Goal: Information Seeking & Learning: Learn about a topic

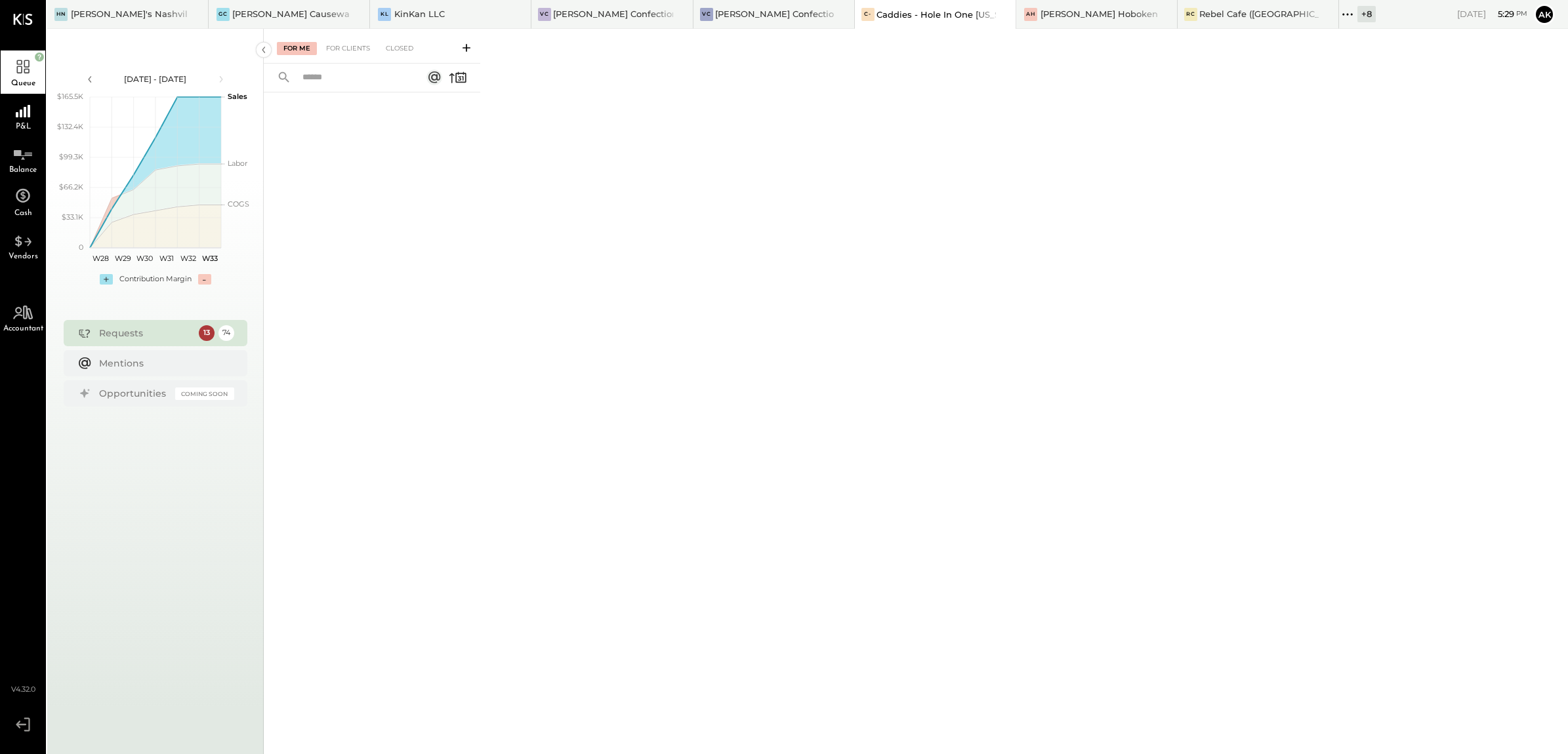
click at [901, 11] on div "Caddies - Hole In One [US_STATE]" at bounding box center [936, 14] width 119 height 12
click at [355, 46] on div "For Clients" at bounding box center [348, 49] width 57 height 13
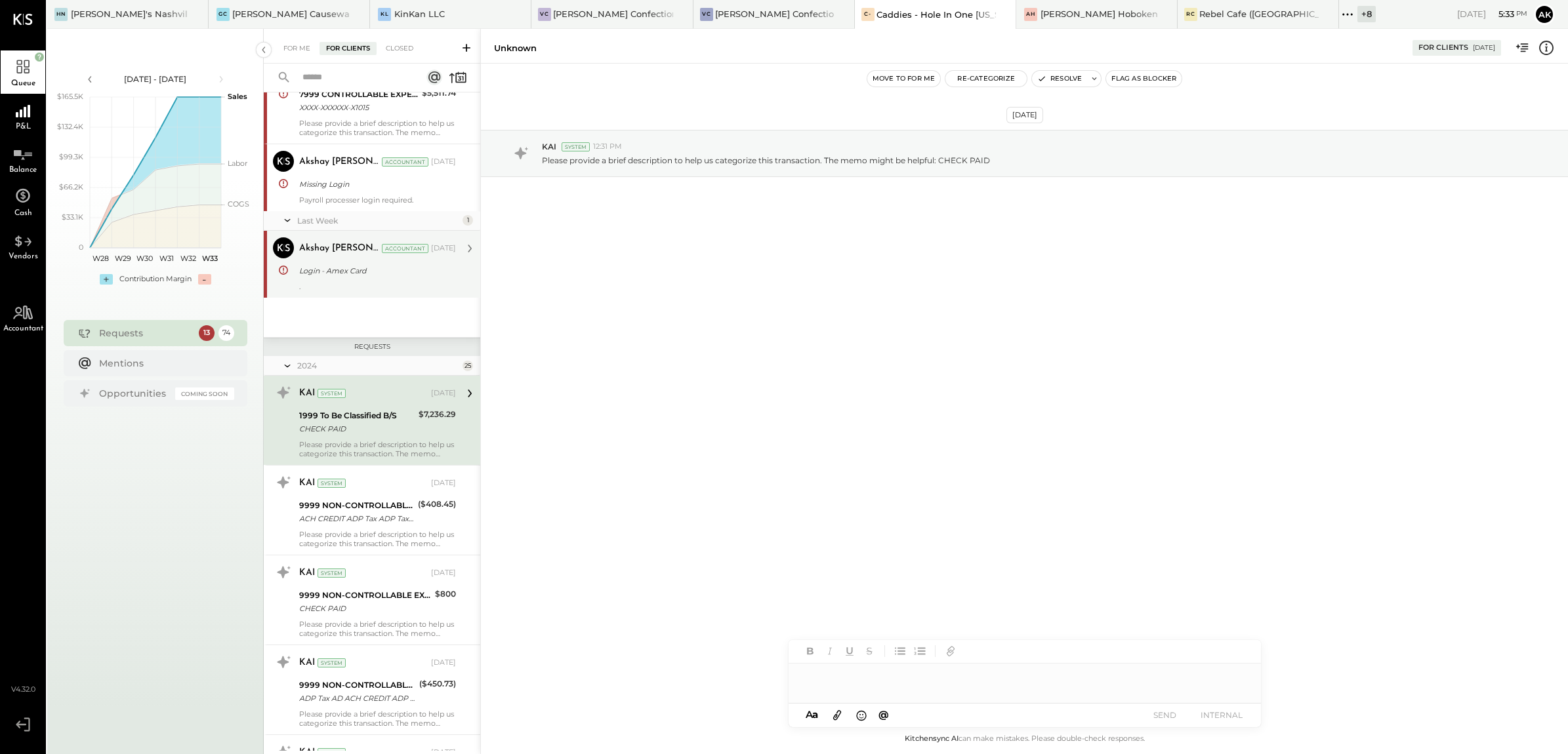
scroll to position [553, 0]
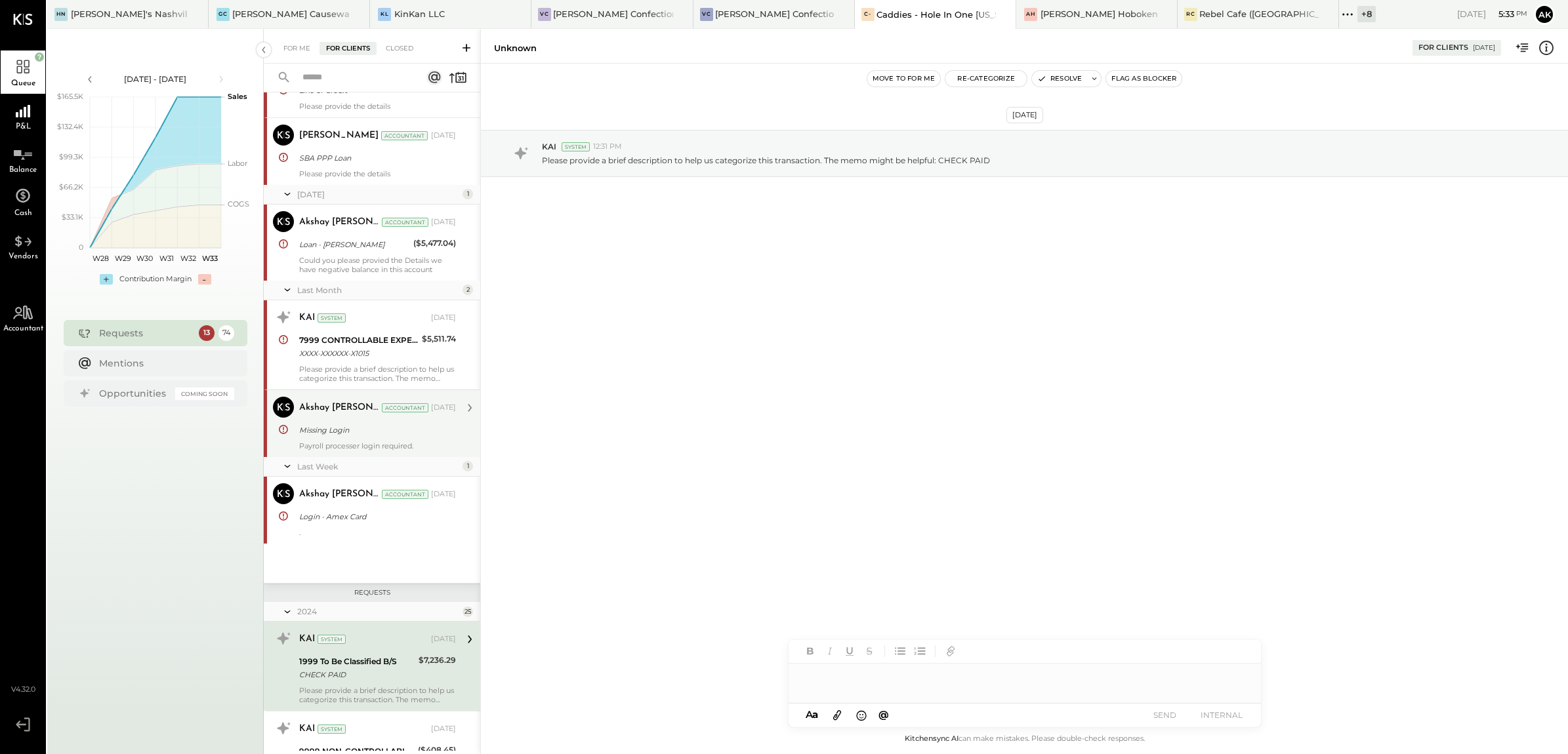
click at [387, 431] on div "Missing Login" at bounding box center [375, 430] width 153 height 13
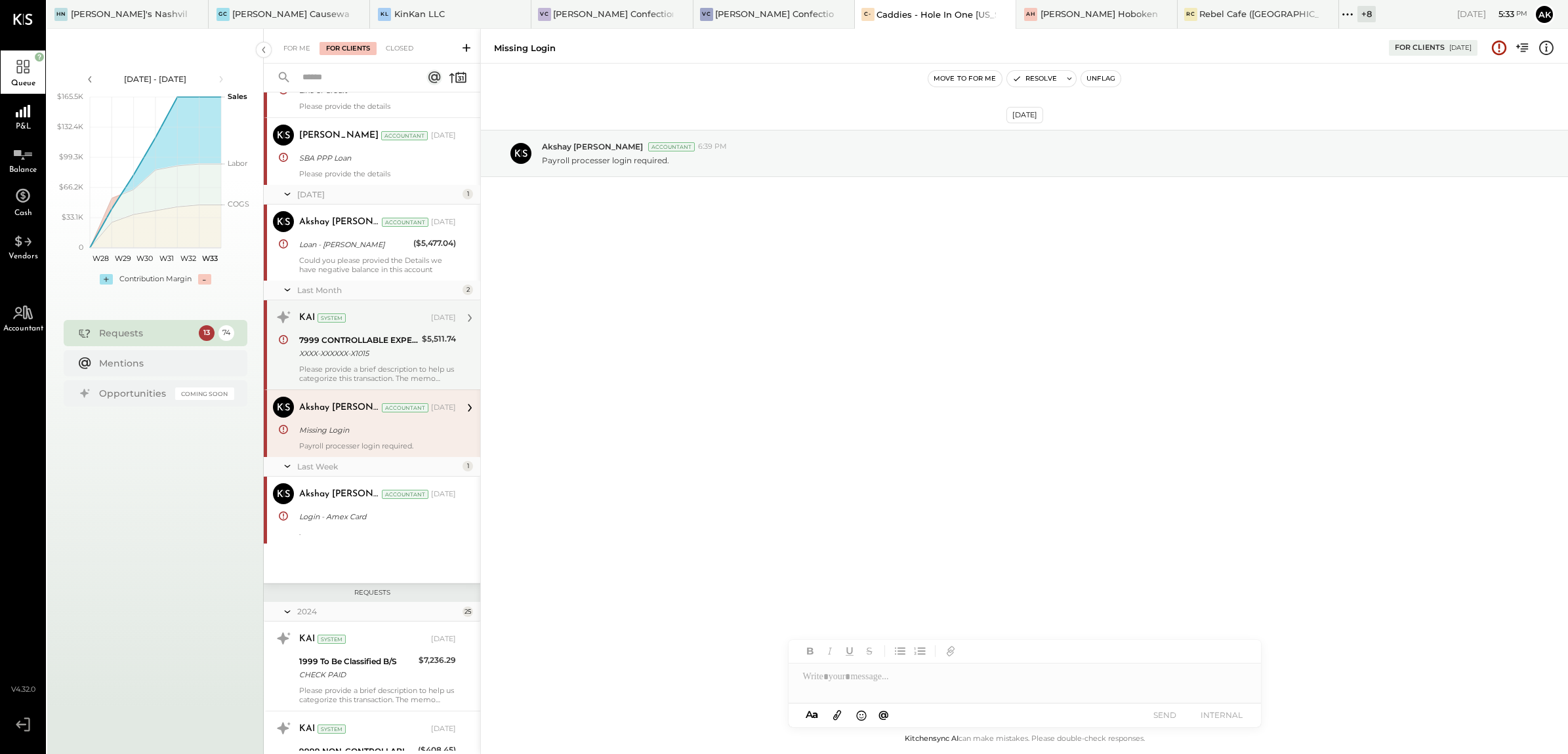
click at [376, 339] on div "7999 CONTROLLABLE EXPENSES:Ask Client - Transactions" at bounding box center [358, 341] width 119 height 13
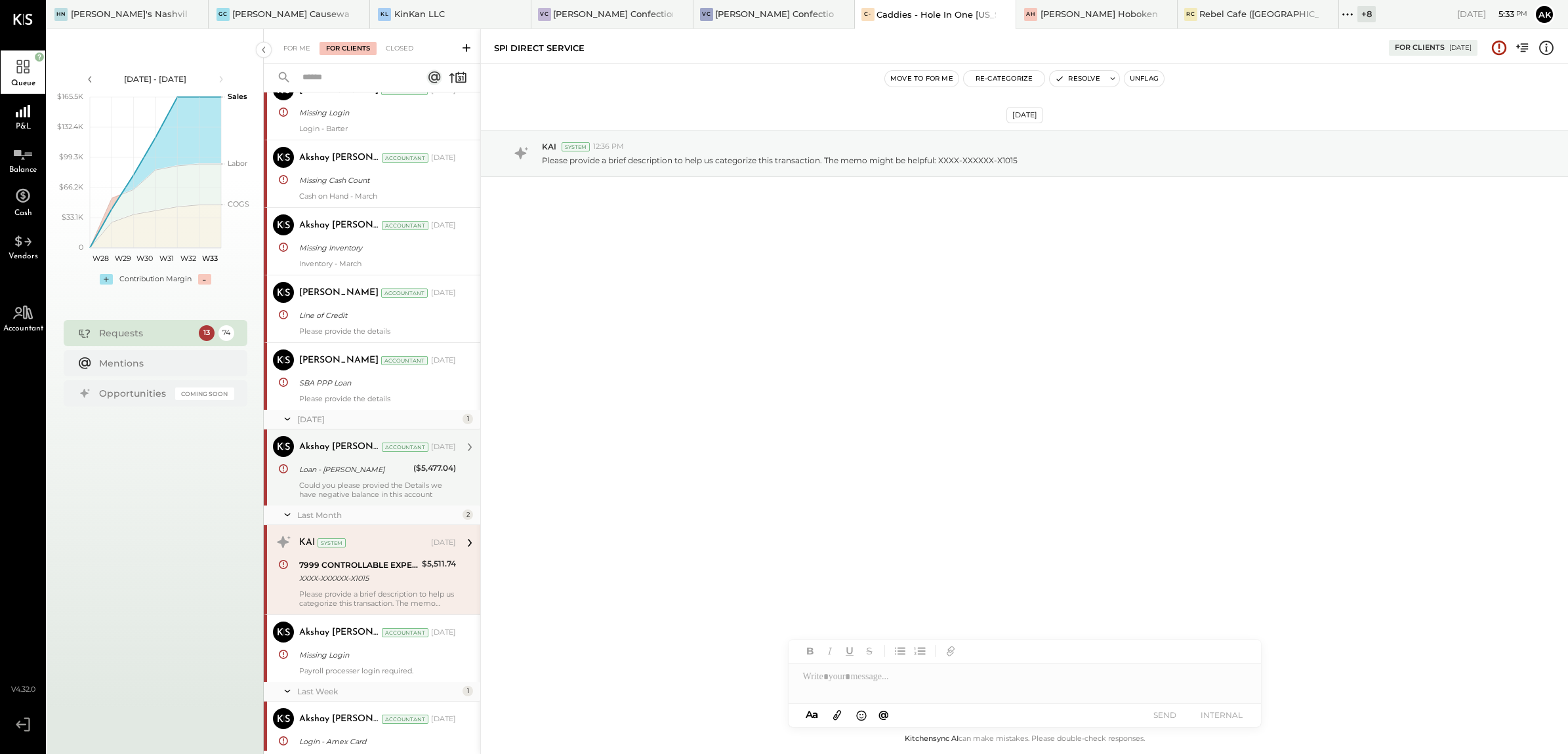
scroll to position [656, 0]
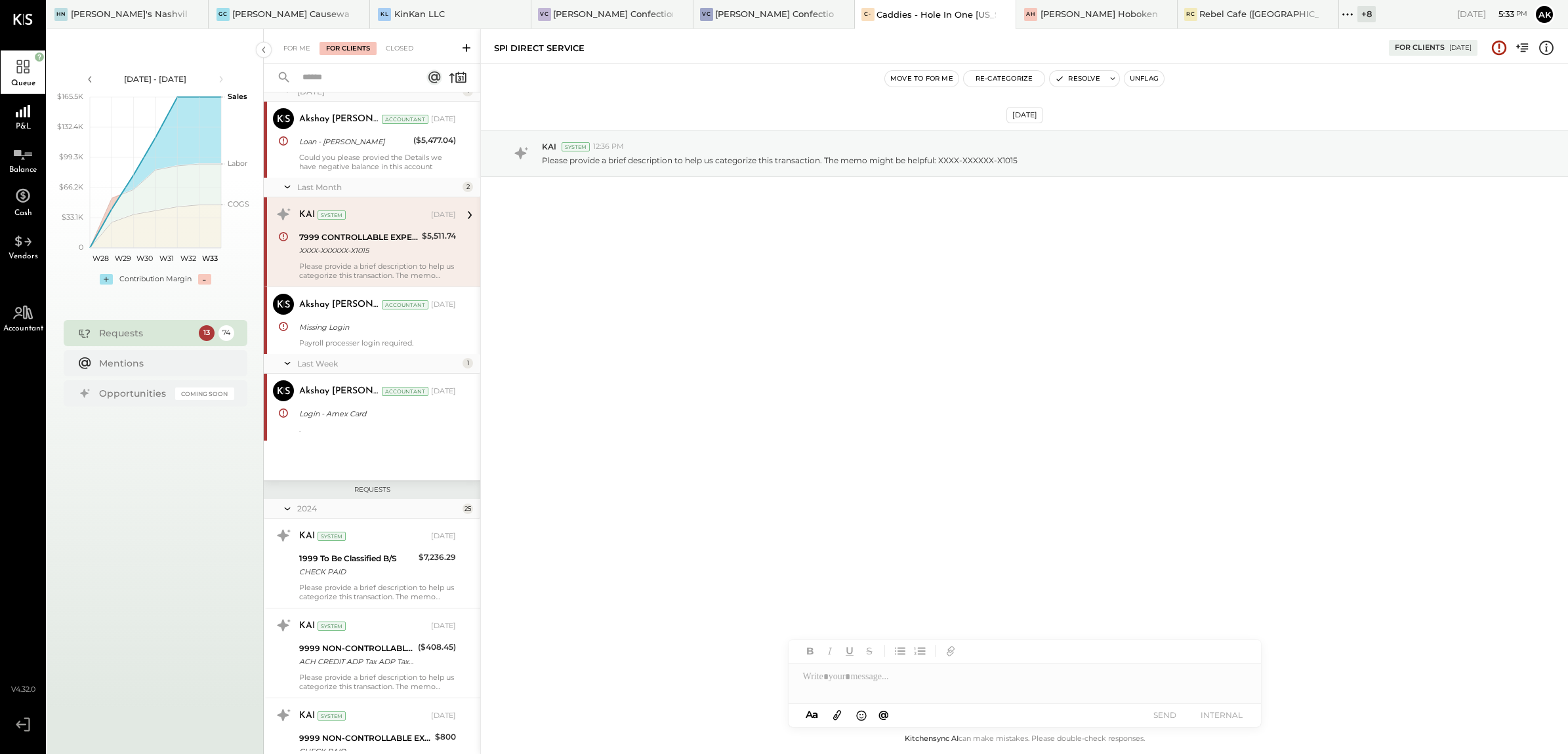
click at [471, 47] on icon at bounding box center [467, 48] width 13 height 13
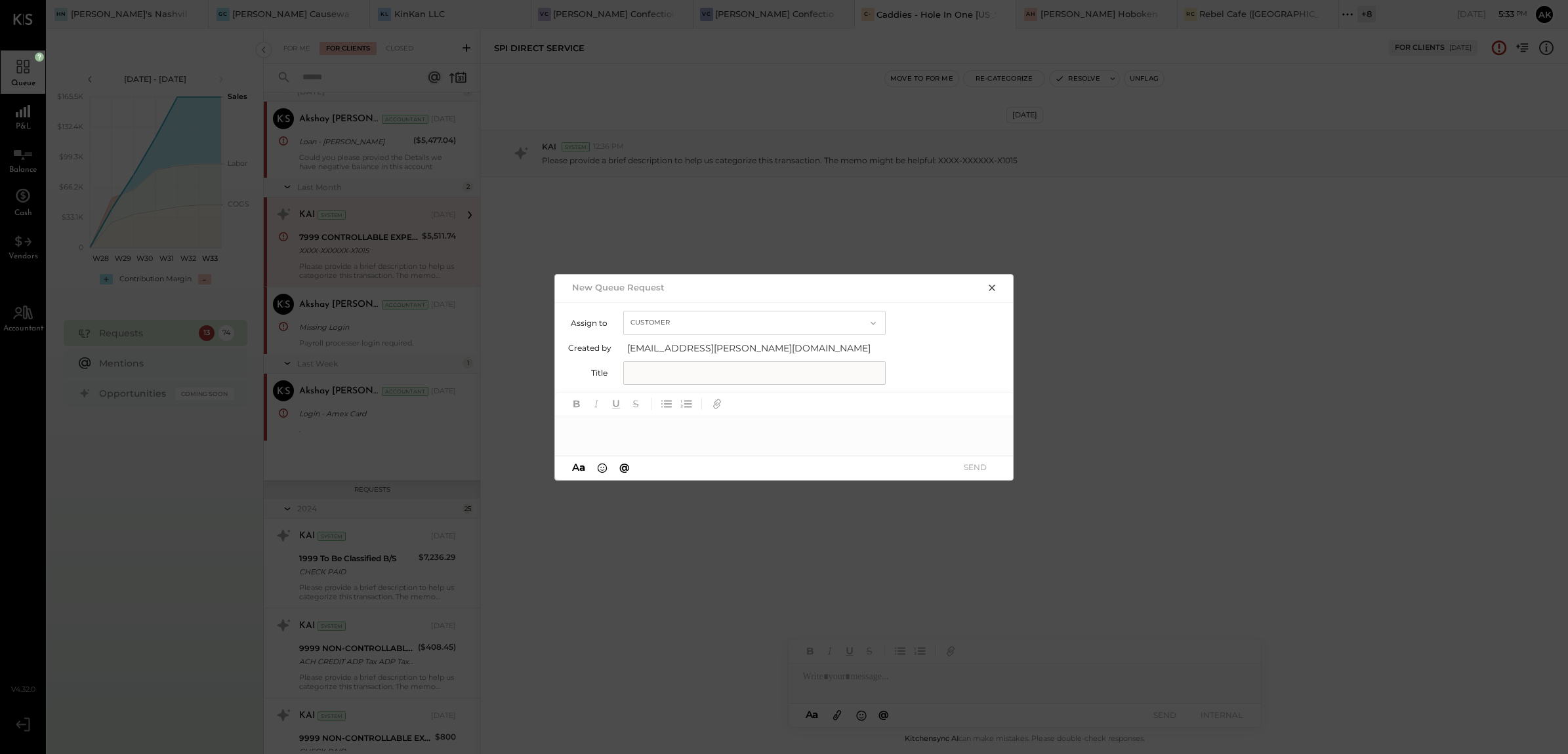
click at [713, 371] on input "text" at bounding box center [754, 373] width 262 height 24
paste input "**********"
paste input "text"
type input "**********"
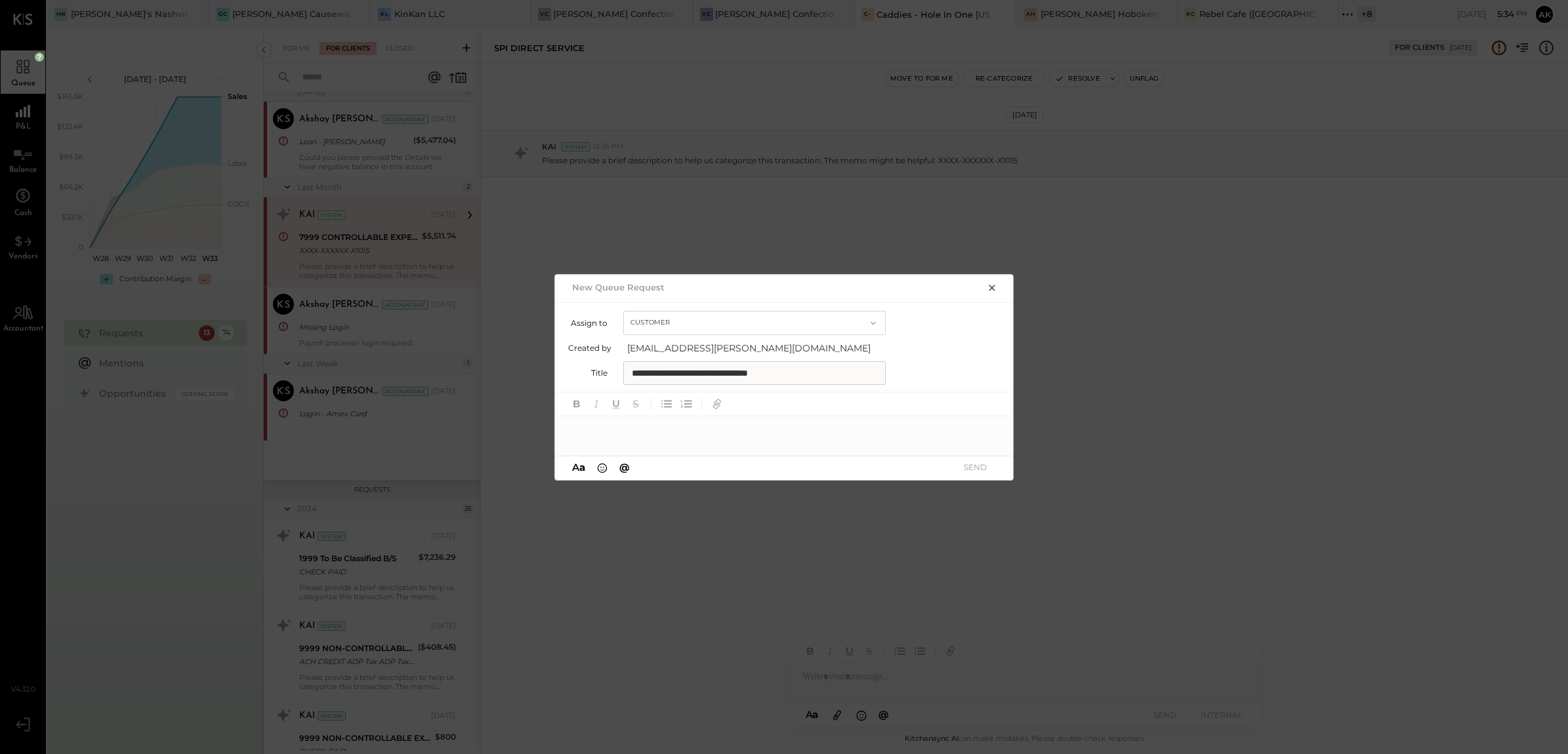
click at [615, 434] on div at bounding box center [785, 429] width 459 height 26
paste div
click at [677, 426] on div "**********" at bounding box center [785, 429] width 459 height 26
click at [988, 433] on icon at bounding box center [987, 430] width 11 height 11
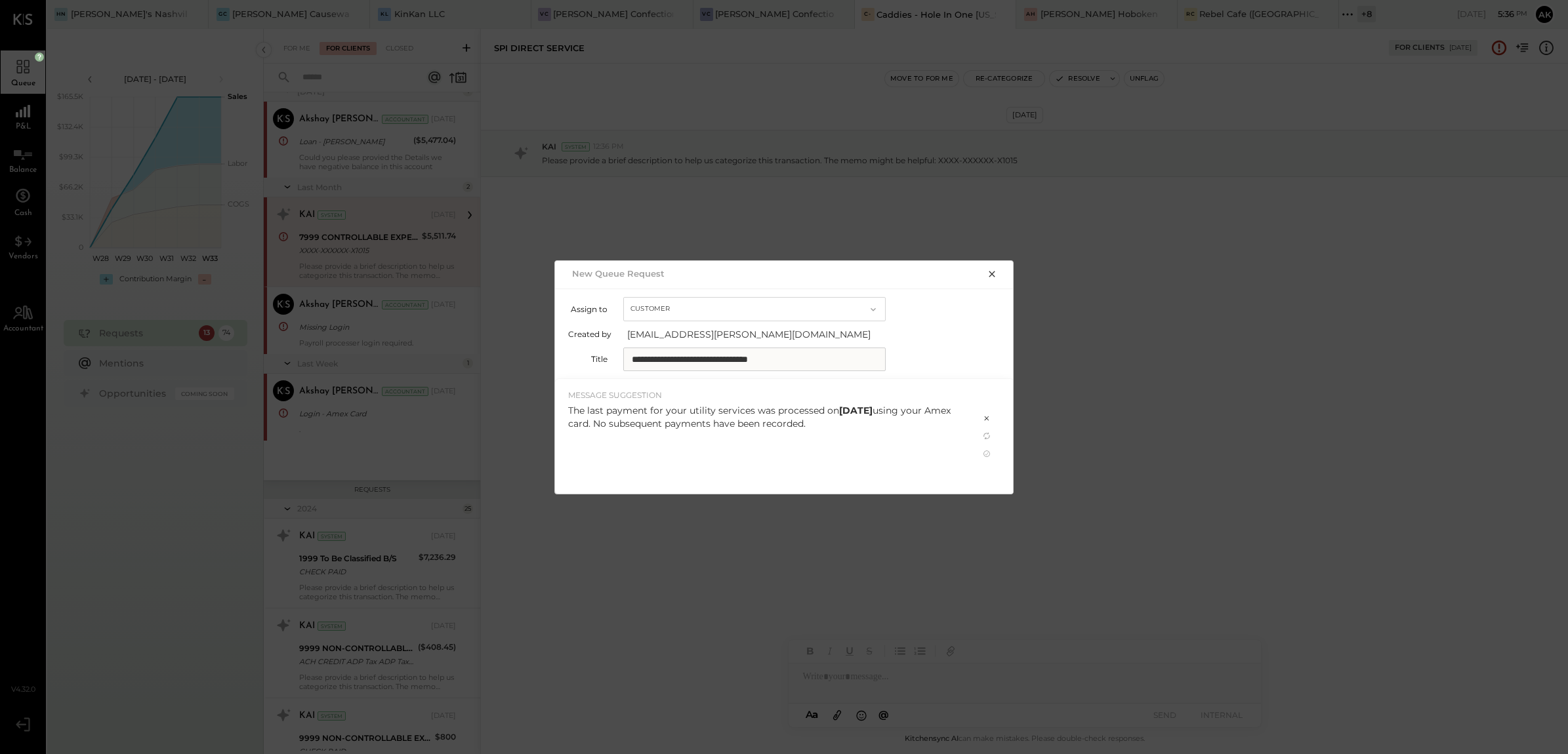
click at [870, 426] on div "The last payment for your utility services was processed on [DATE] using your A…" at bounding box center [767, 417] width 398 height 26
drag, startPoint x: 625, startPoint y: 423, endPoint x: 858, endPoint y: 439, distance: 233.5
click at [858, 439] on div "The last payment for your utility services was processed on [DATE] using your A…" at bounding box center [767, 446] width 398 height 84
copy div "No subsequent payments have been recorded."
click at [909, 437] on div "The last payment for your utility services was processed on [DATE] using your A…" at bounding box center [767, 446] width 398 height 84
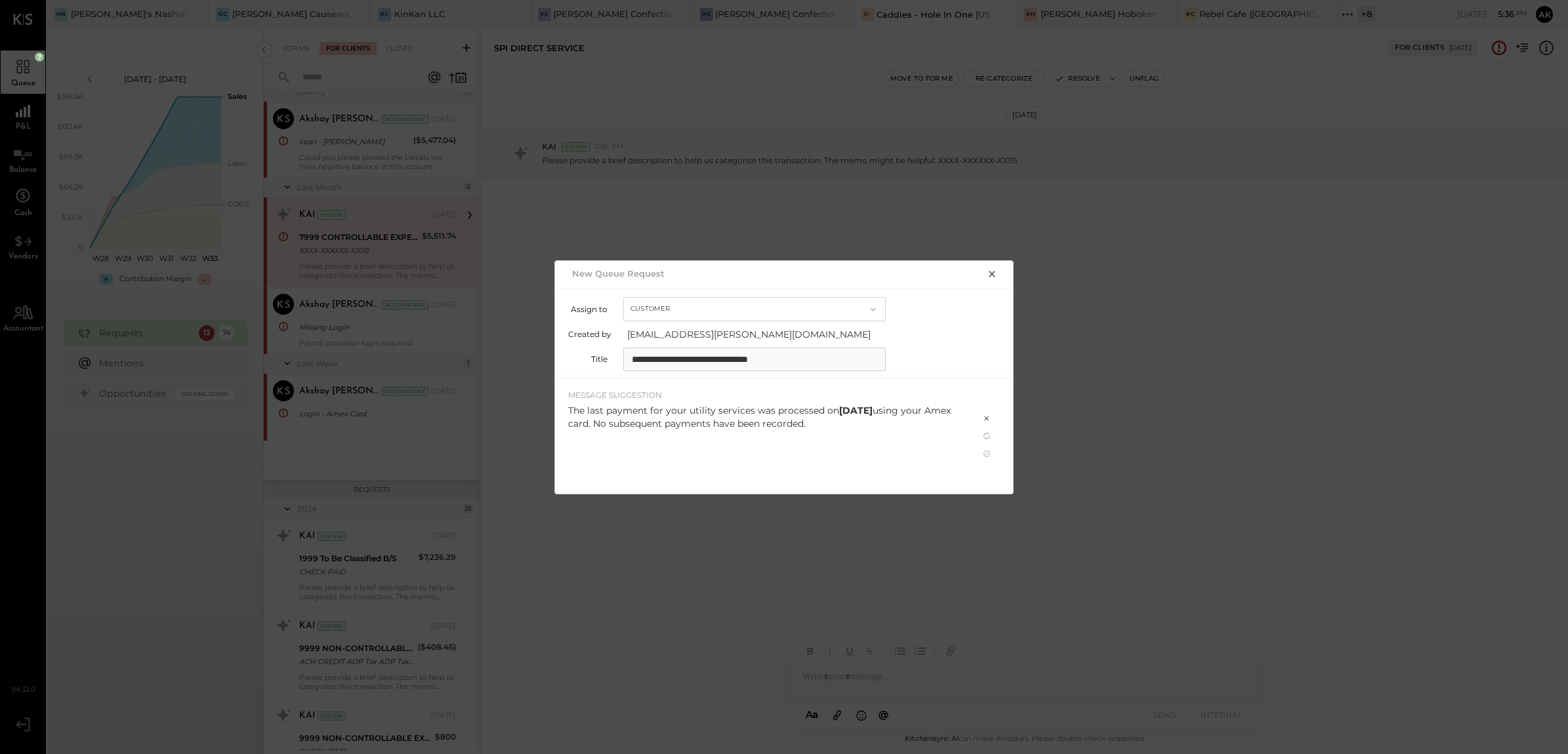
click at [896, 433] on div "The last payment for your utility services was processed on [DATE] using your A…" at bounding box center [767, 446] width 398 height 84
click at [988, 454] on icon at bounding box center [987, 453] width 7 height 7
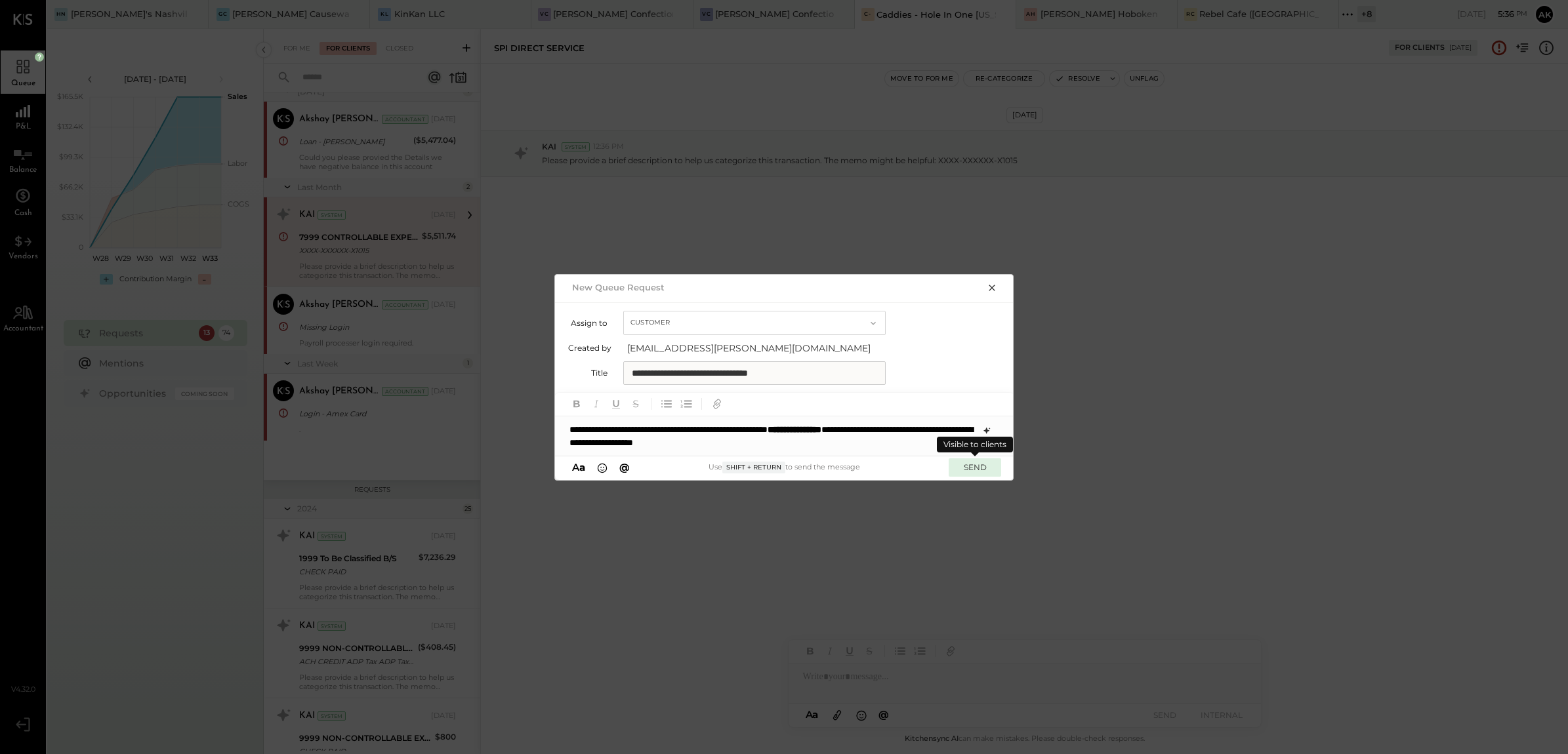
click at [975, 466] on button "SEND" at bounding box center [974, 467] width 53 height 17
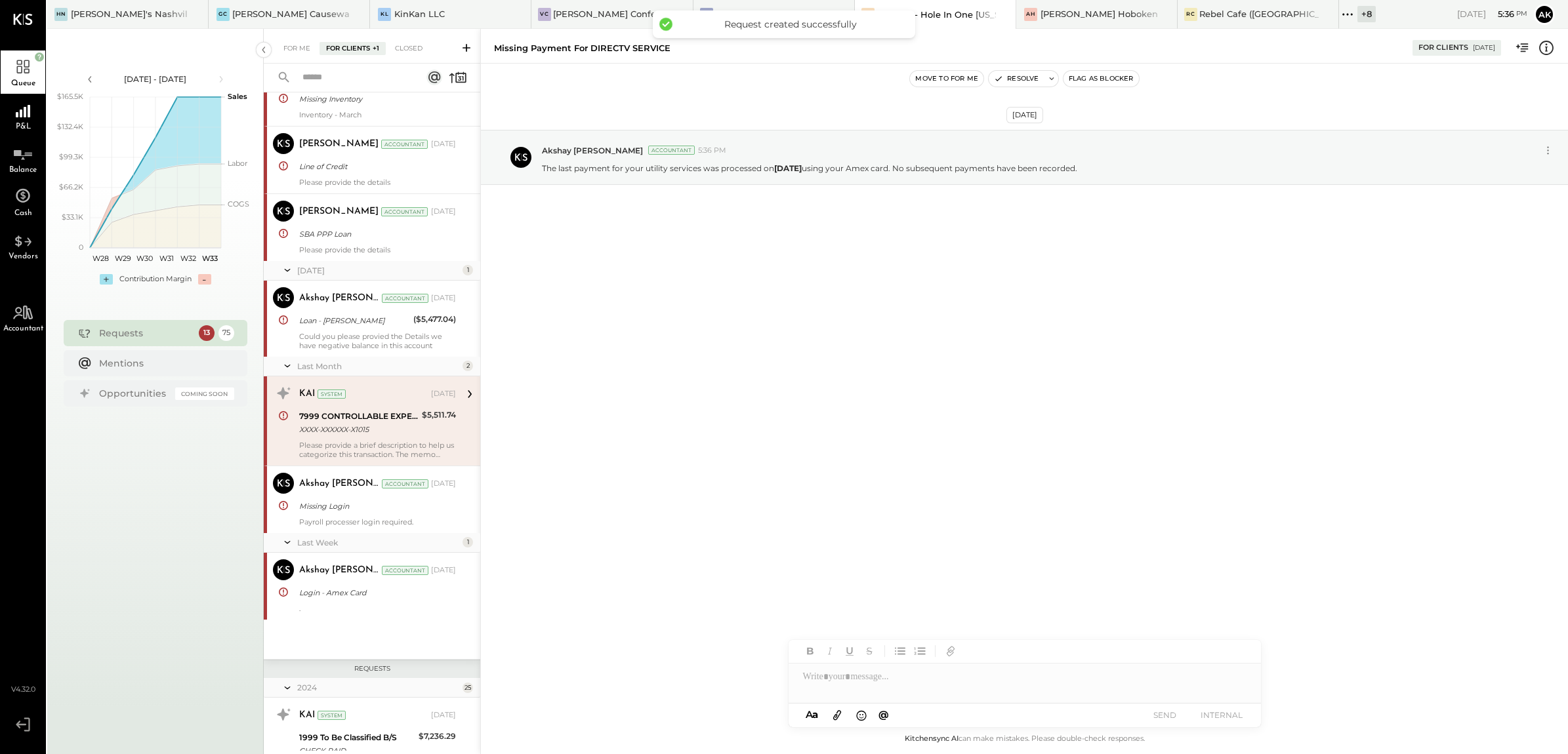
scroll to position [6061, 0]
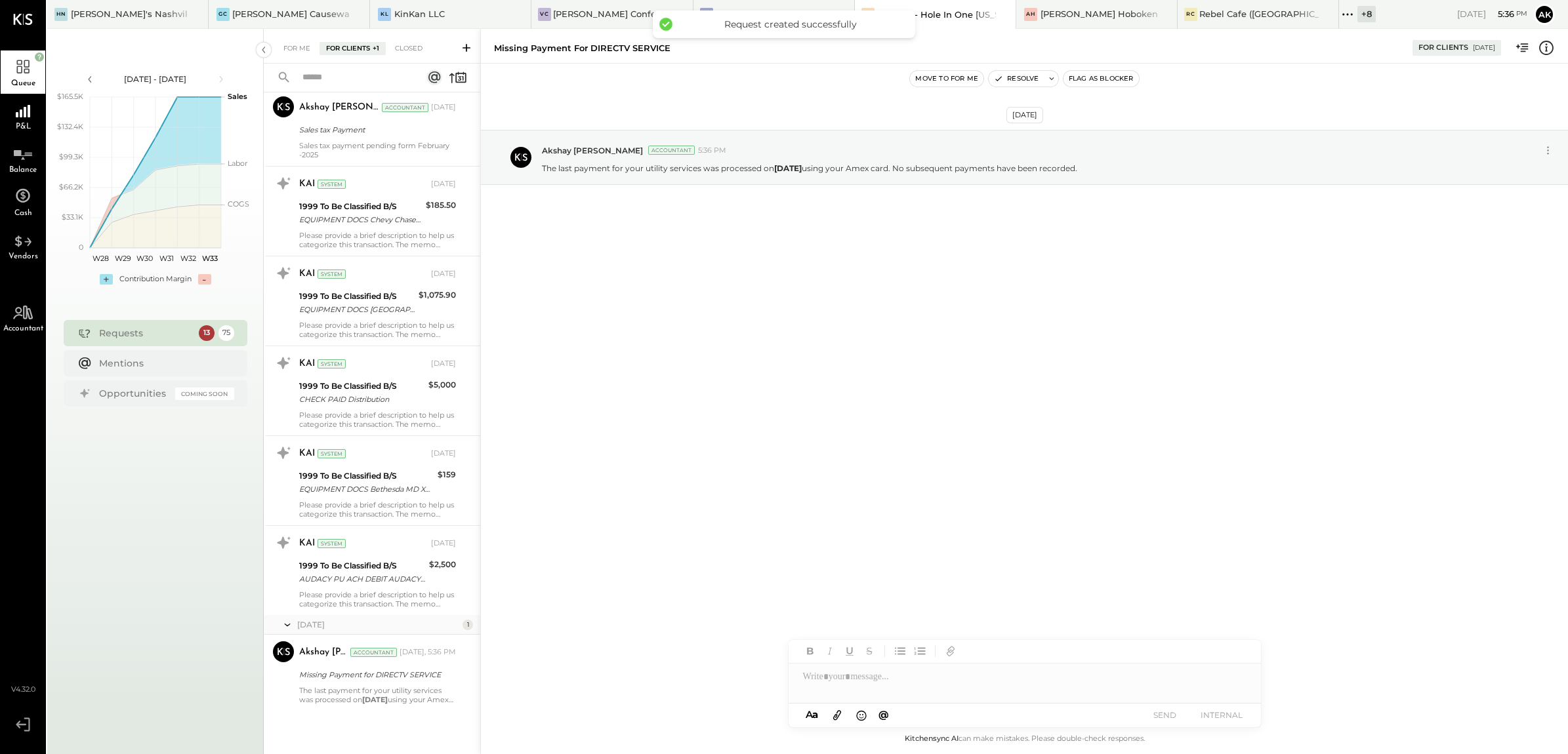
click at [1104, 79] on button "Flag as Blocker" at bounding box center [1101, 79] width 76 height 15
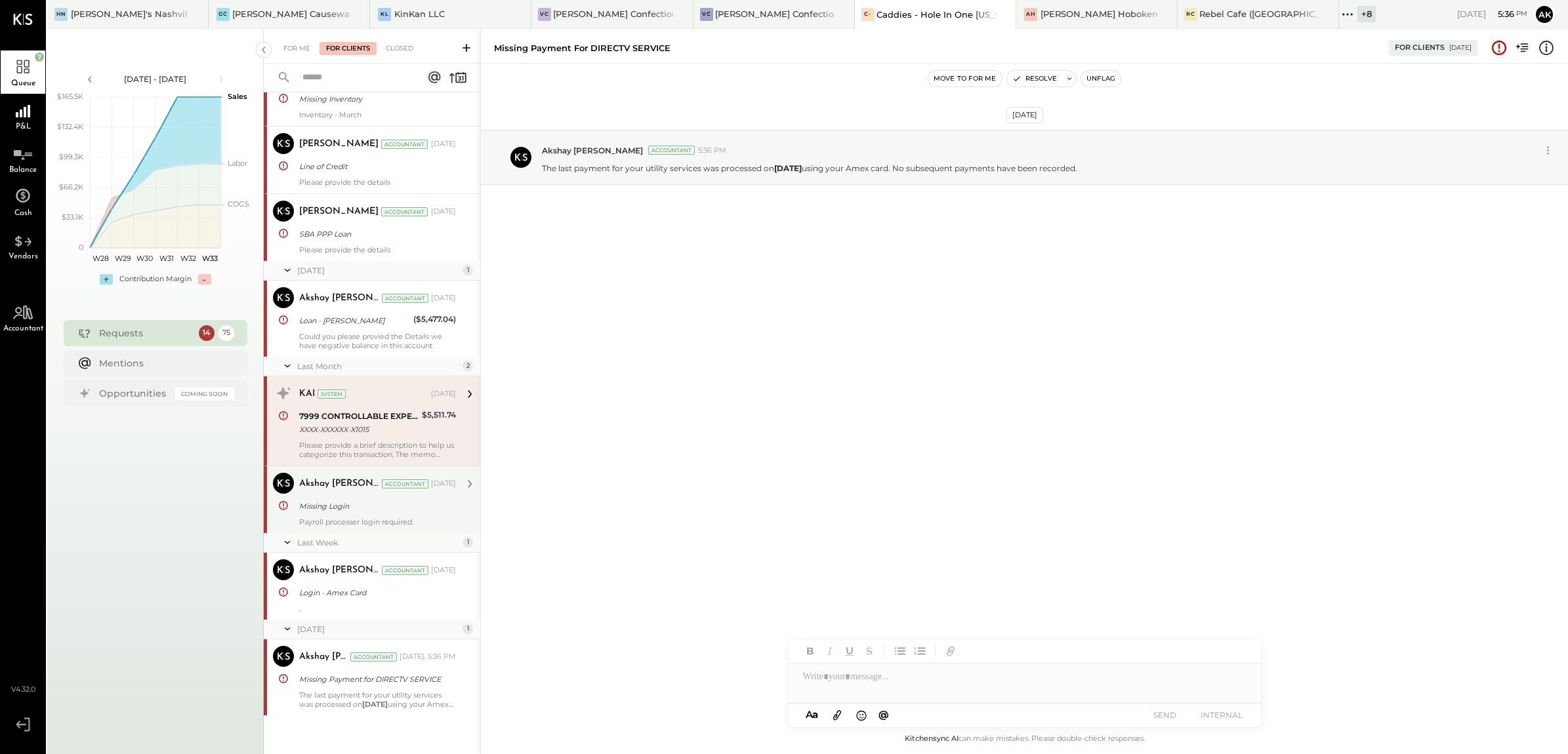
scroll to position [559, 0]
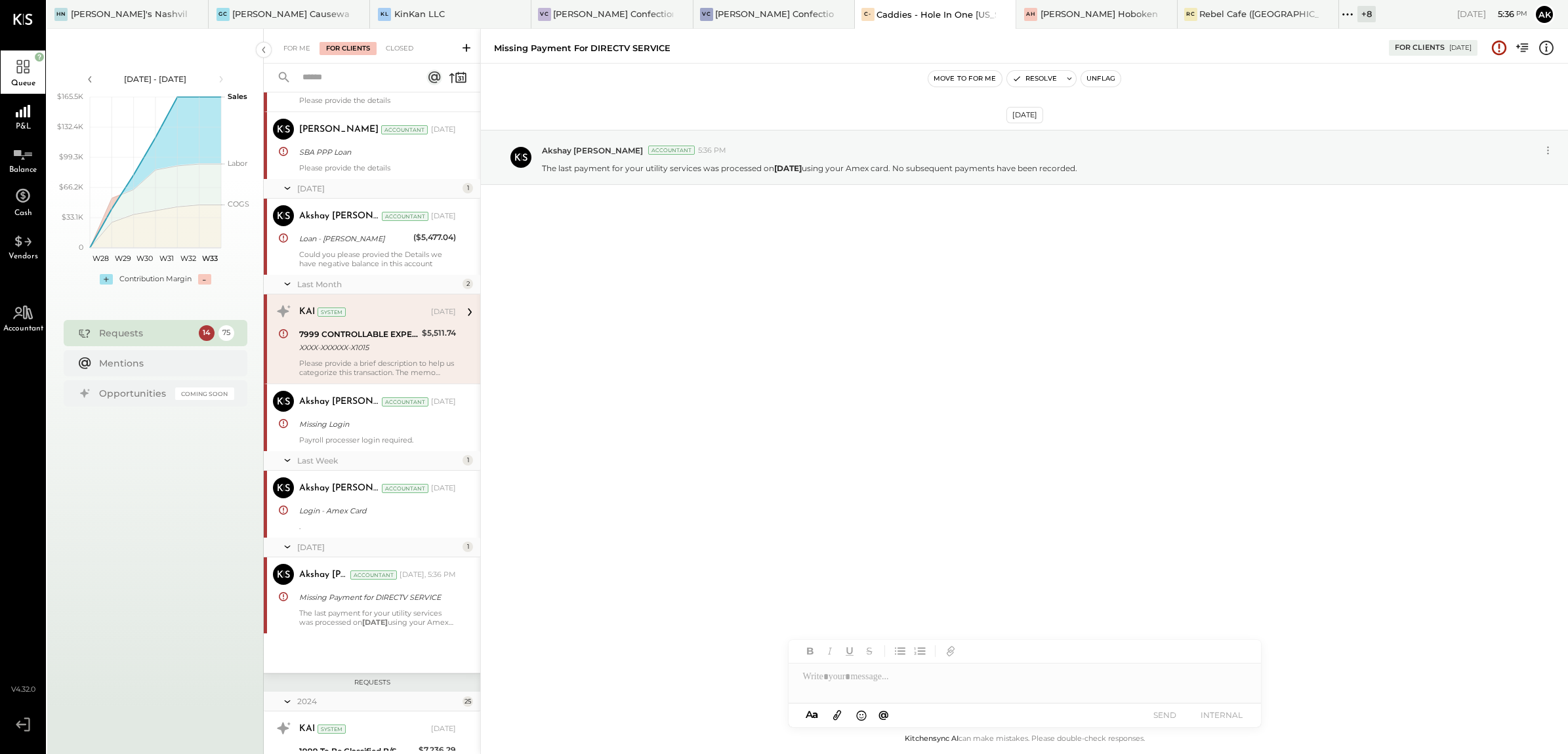
click at [392, 339] on div "7999 CONTROLLABLE EXPENSES:Ask Client - Transactions" at bounding box center [358, 334] width 119 height 13
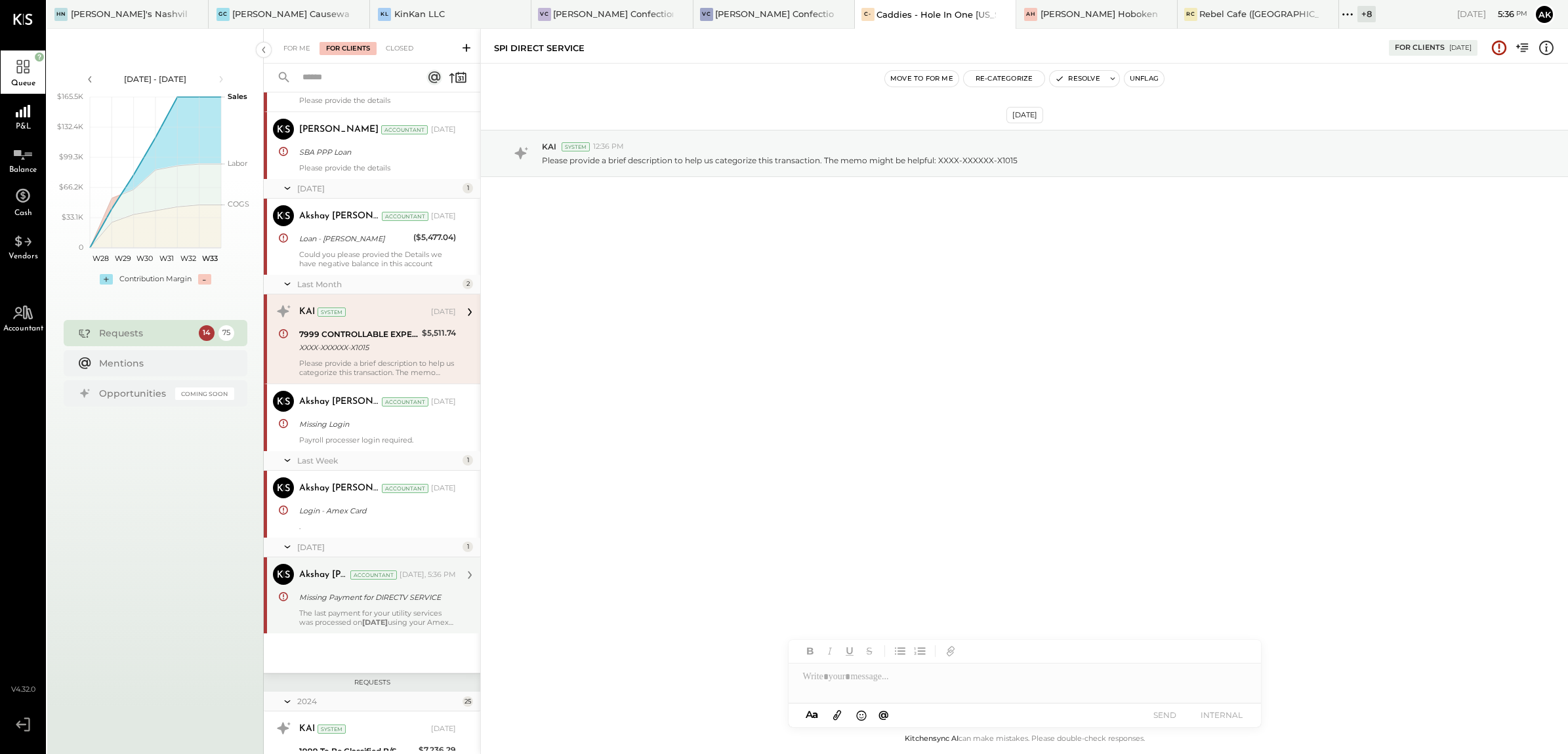
click at [353, 596] on div "Missing Payment for DIRECTV SERVICE" at bounding box center [375, 597] width 153 height 13
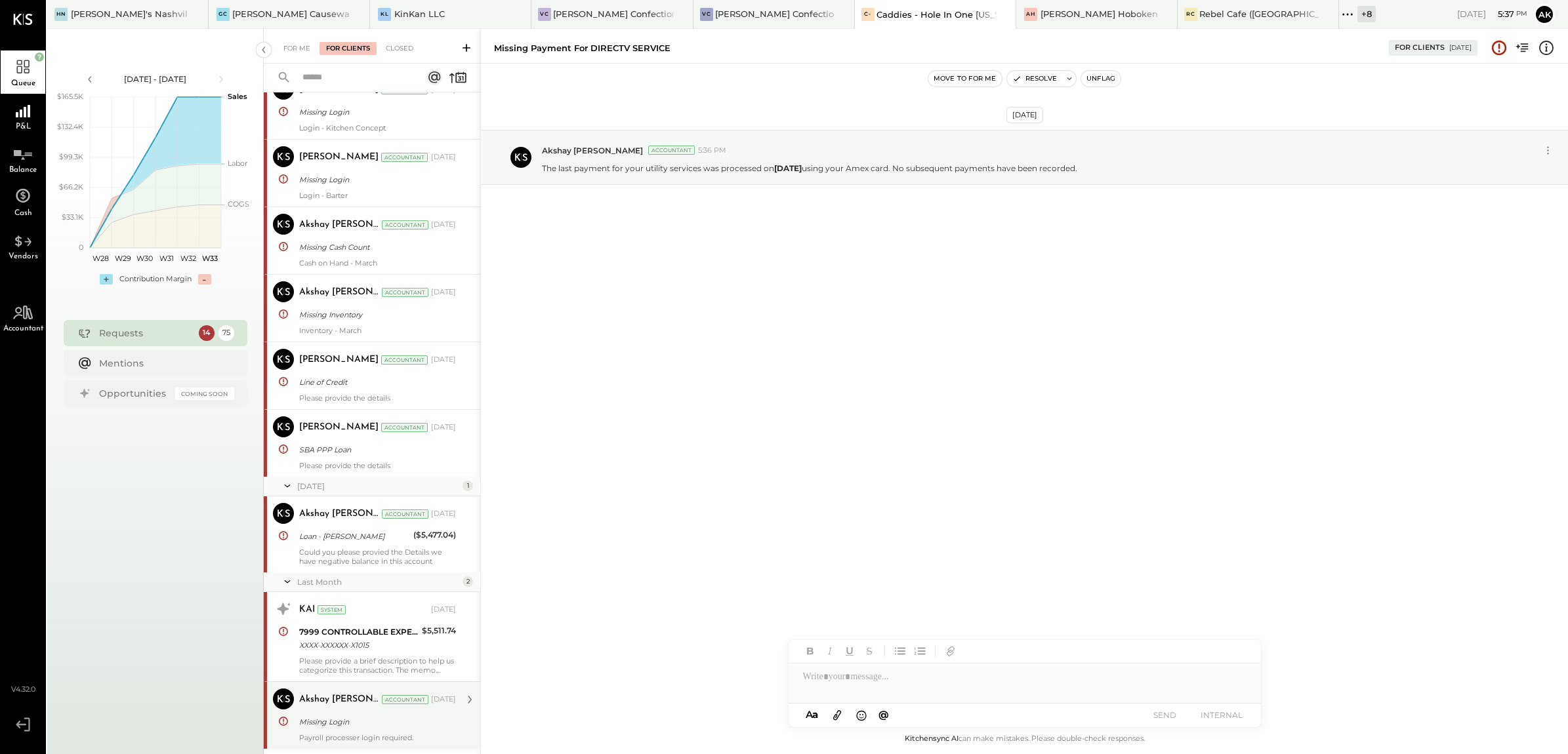
scroll to position [231, 0]
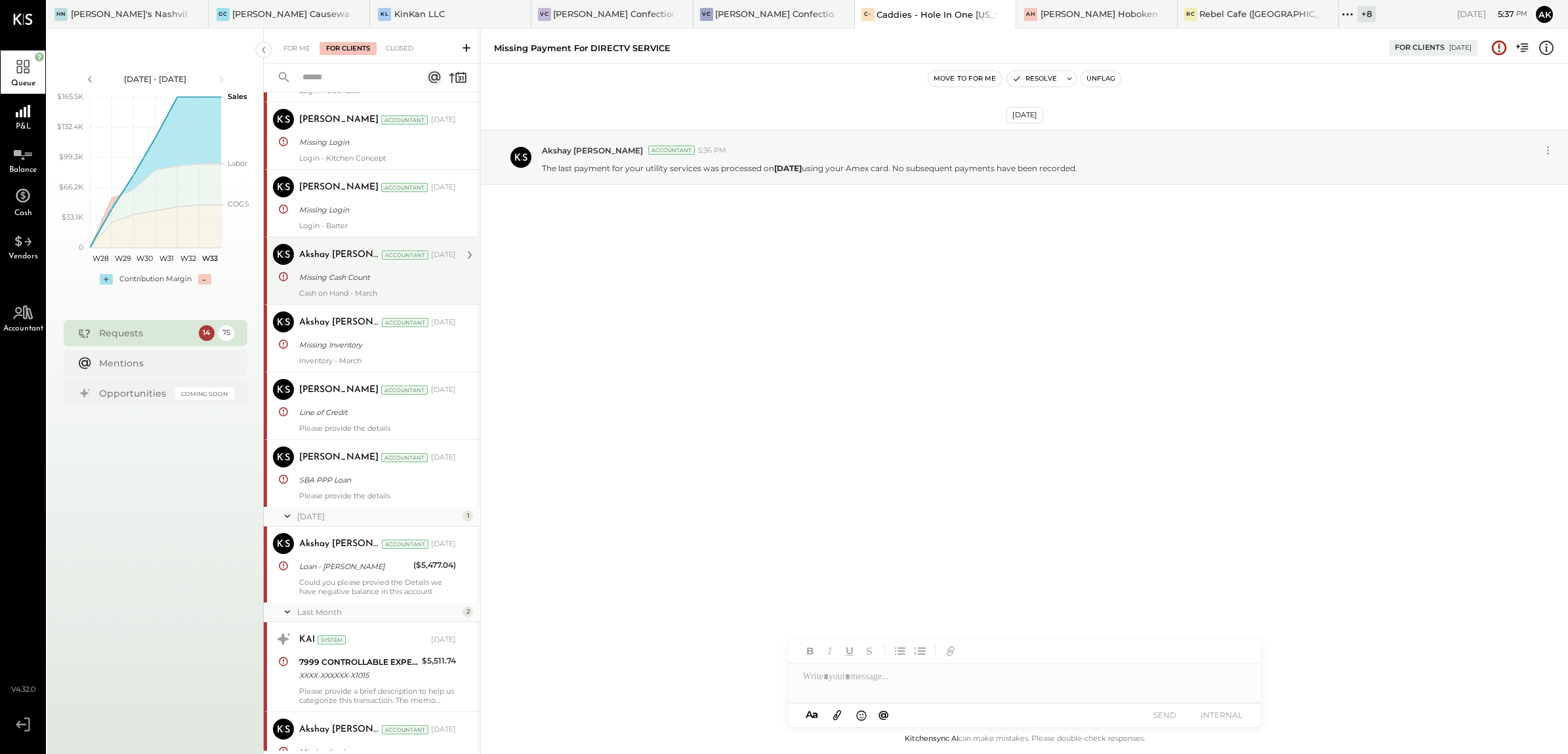
click at [327, 266] on div "Akshay [PERSON_NAME] Accountant [DATE]" at bounding box center [377, 255] width 157 height 22
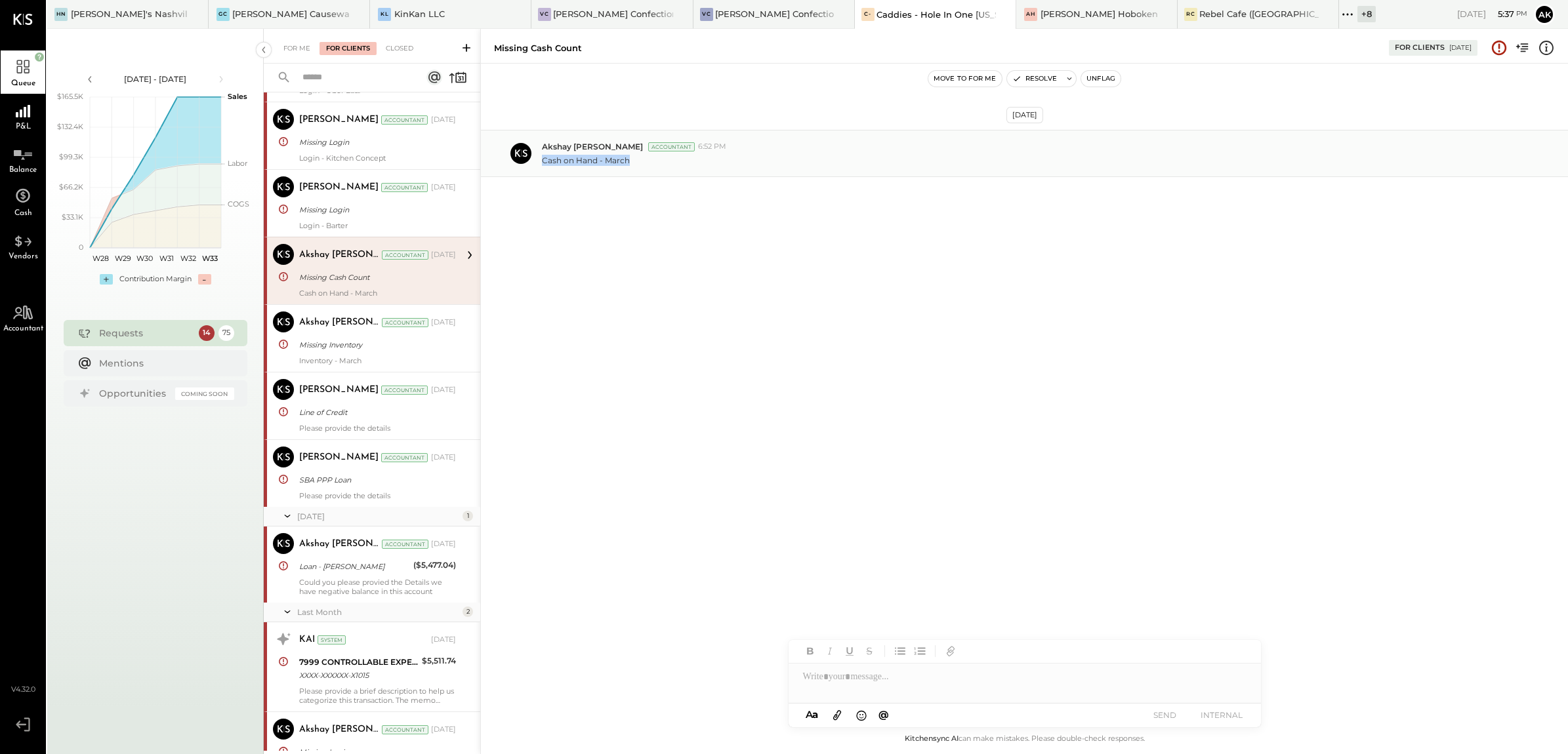
drag, startPoint x: 540, startPoint y: 164, endPoint x: 664, endPoint y: 171, distance: 124.2
click at [664, 171] on div "Akshay [PERSON_NAME] Accountant 6:52 PM Cash on Hand - March" at bounding box center [1024, 153] width 1087 height 47
copy p "Cash on Hand - March"
click at [841, 684] on div at bounding box center [1025, 676] width 473 height 26
paste div
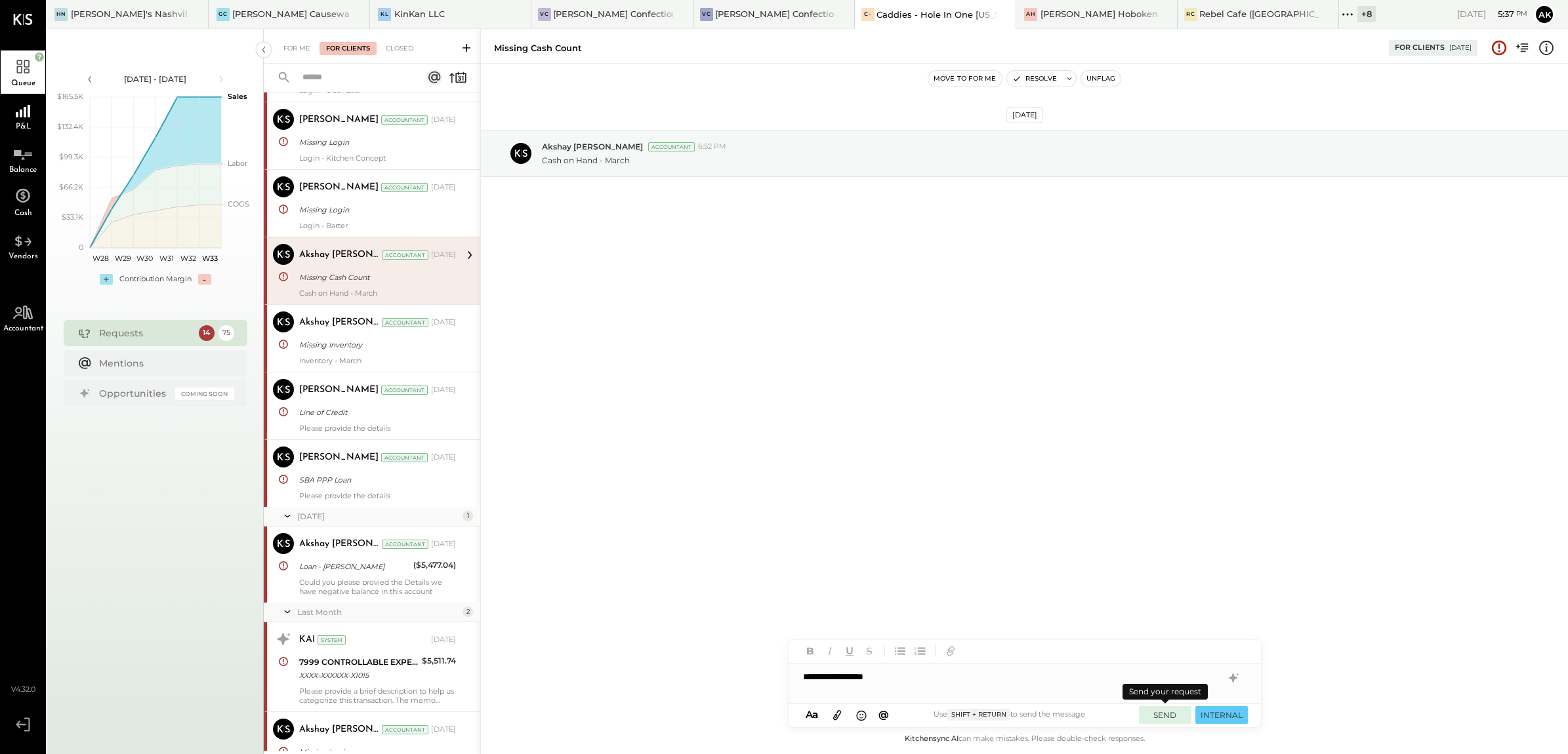
click at [1173, 717] on button "SEND" at bounding box center [1164, 715] width 53 height 17
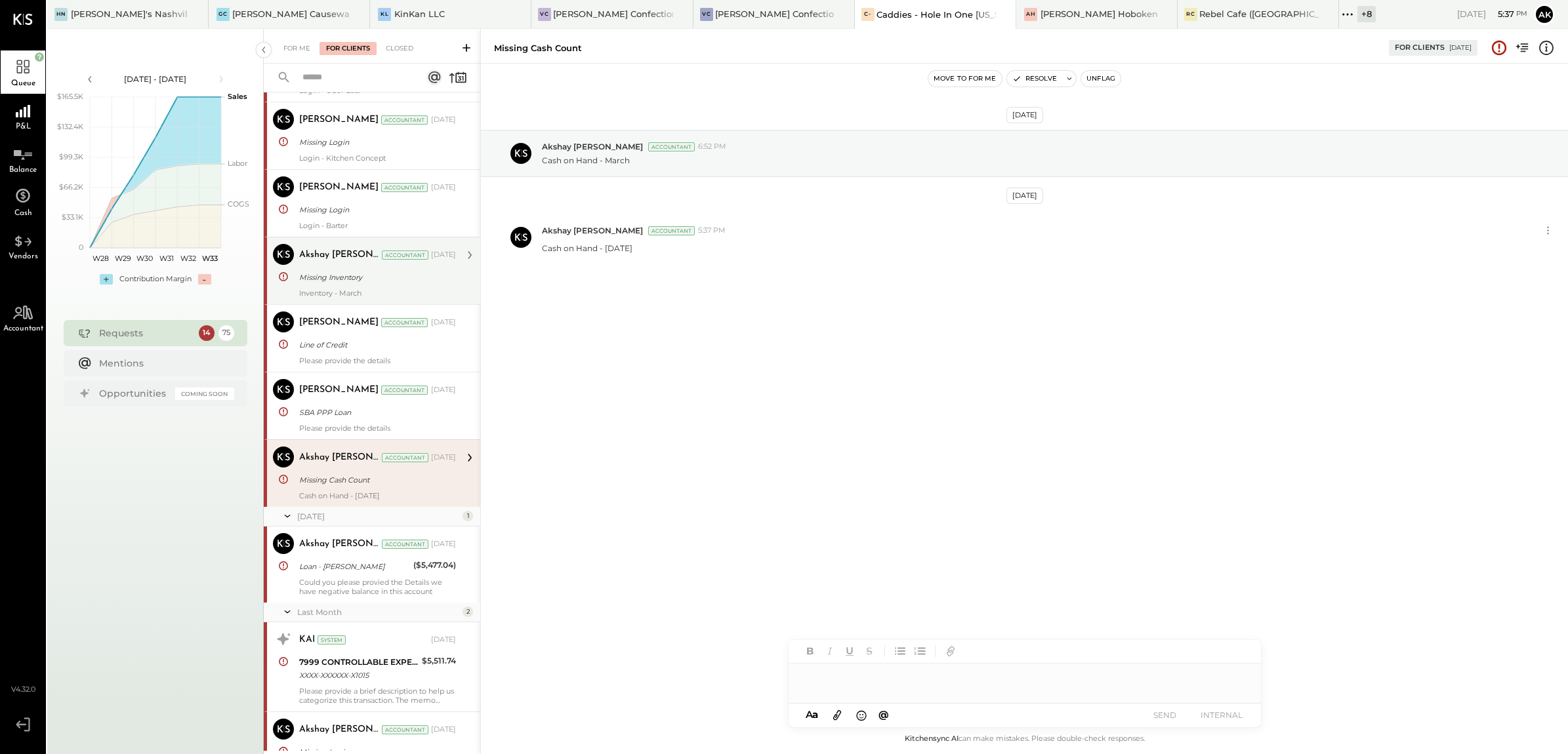
scroll to position [128, 0]
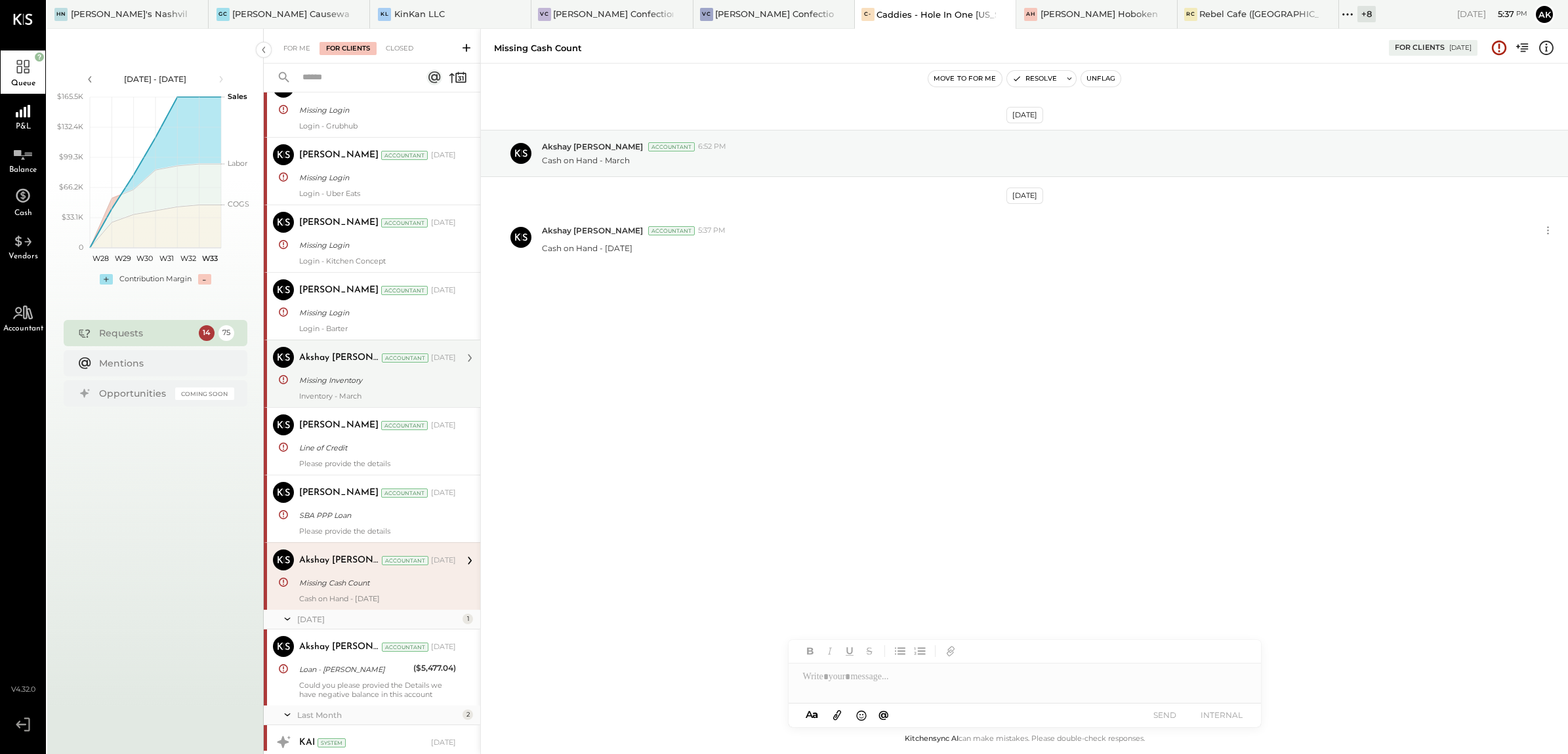
click at [355, 388] on div "Missing Inventory" at bounding box center [375, 380] width 153 height 15
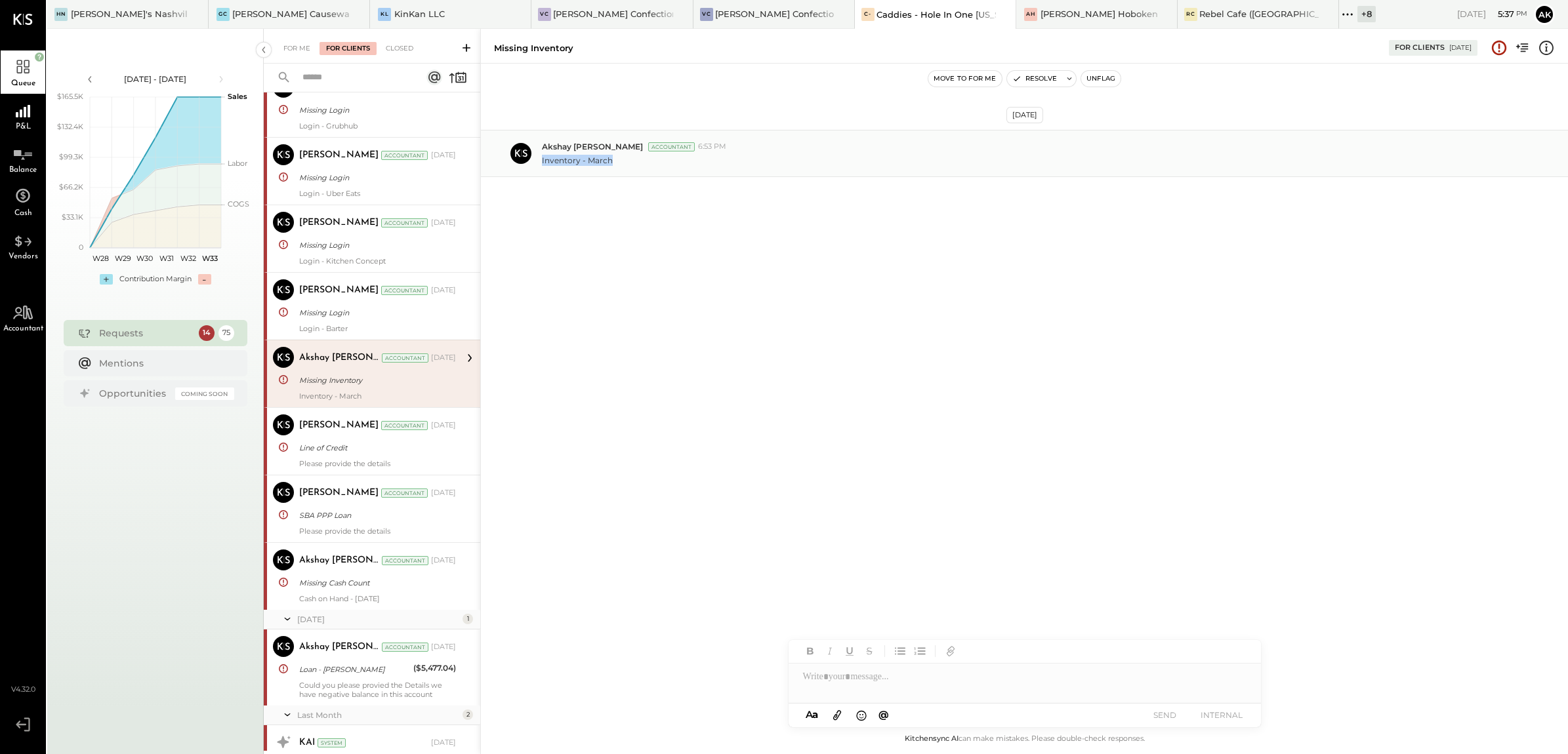
drag, startPoint x: 539, startPoint y: 161, endPoint x: 622, endPoint y: 164, distance: 83.1
click at [622, 164] on div "Akshay [PERSON_NAME] Accountant 6:53 PM Inventory - March" at bounding box center [1024, 153] width 1087 height 47
copy p "Inventory - March"
click at [868, 675] on div at bounding box center [1025, 676] width 473 height 26
click at [1162, 713] on button "SEND" at bounding box center [1164, 715] width 53 height 17
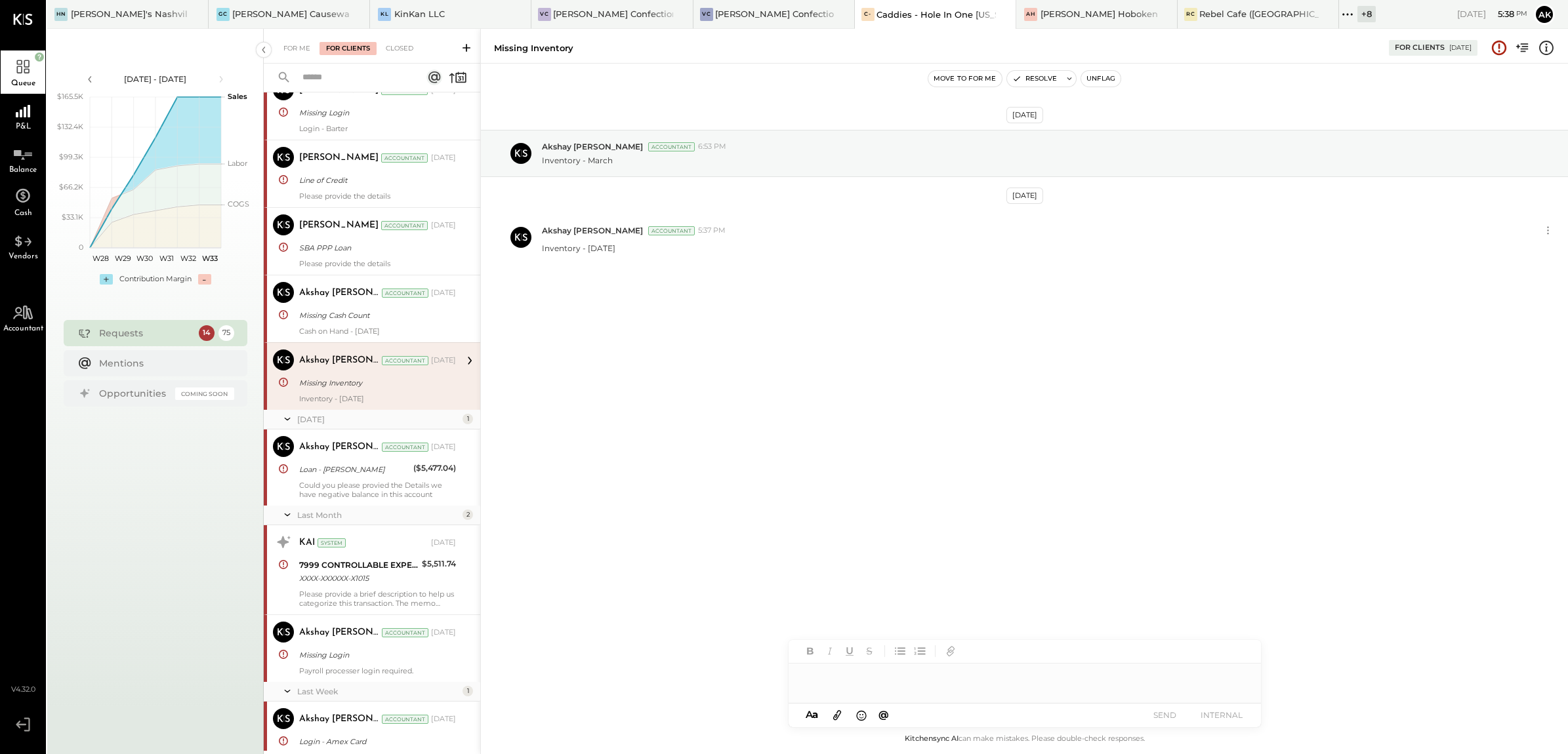
scroll to position [410, 0]
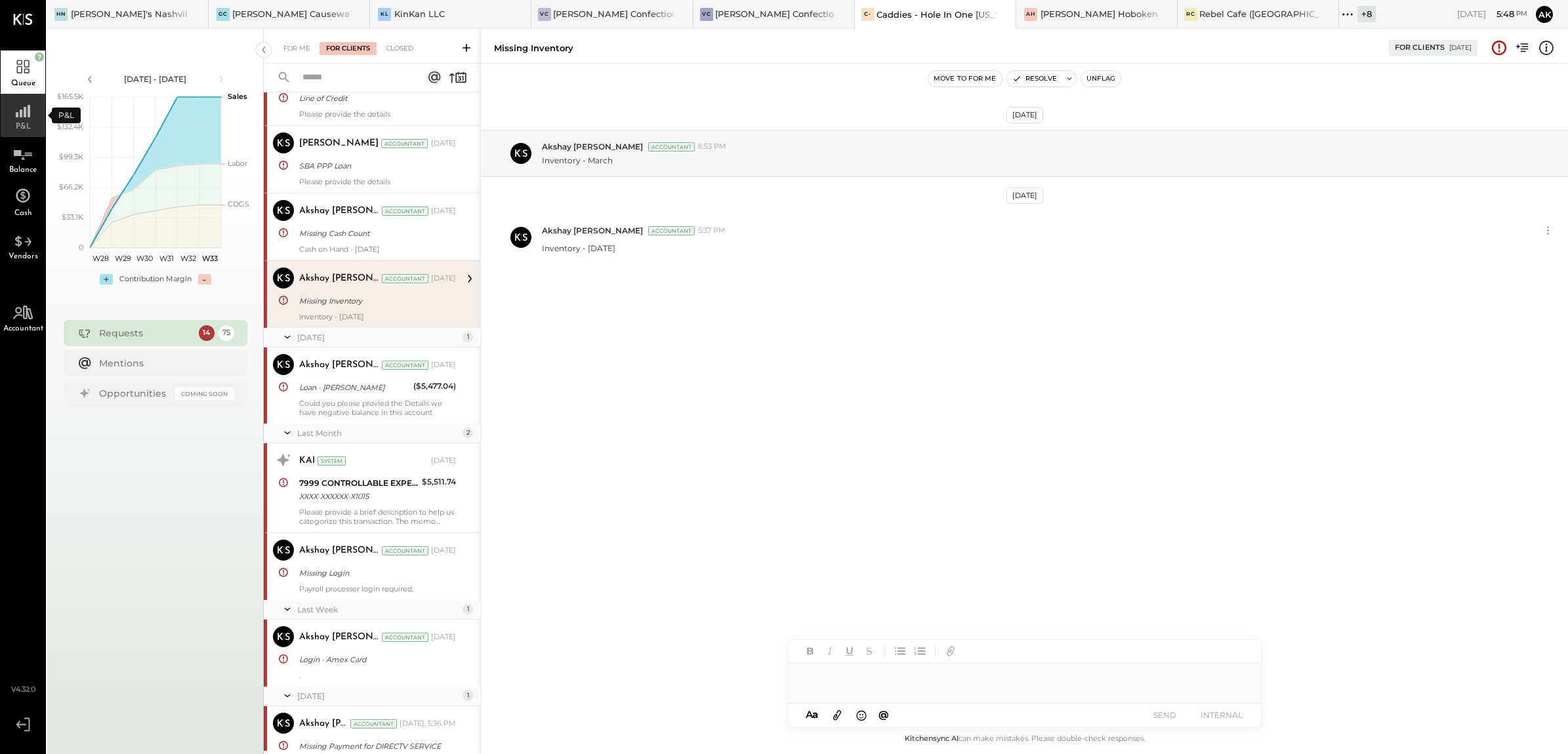
click at [13, 120] on div "P&L" at bounding box center [23, 115] width 44 height 43
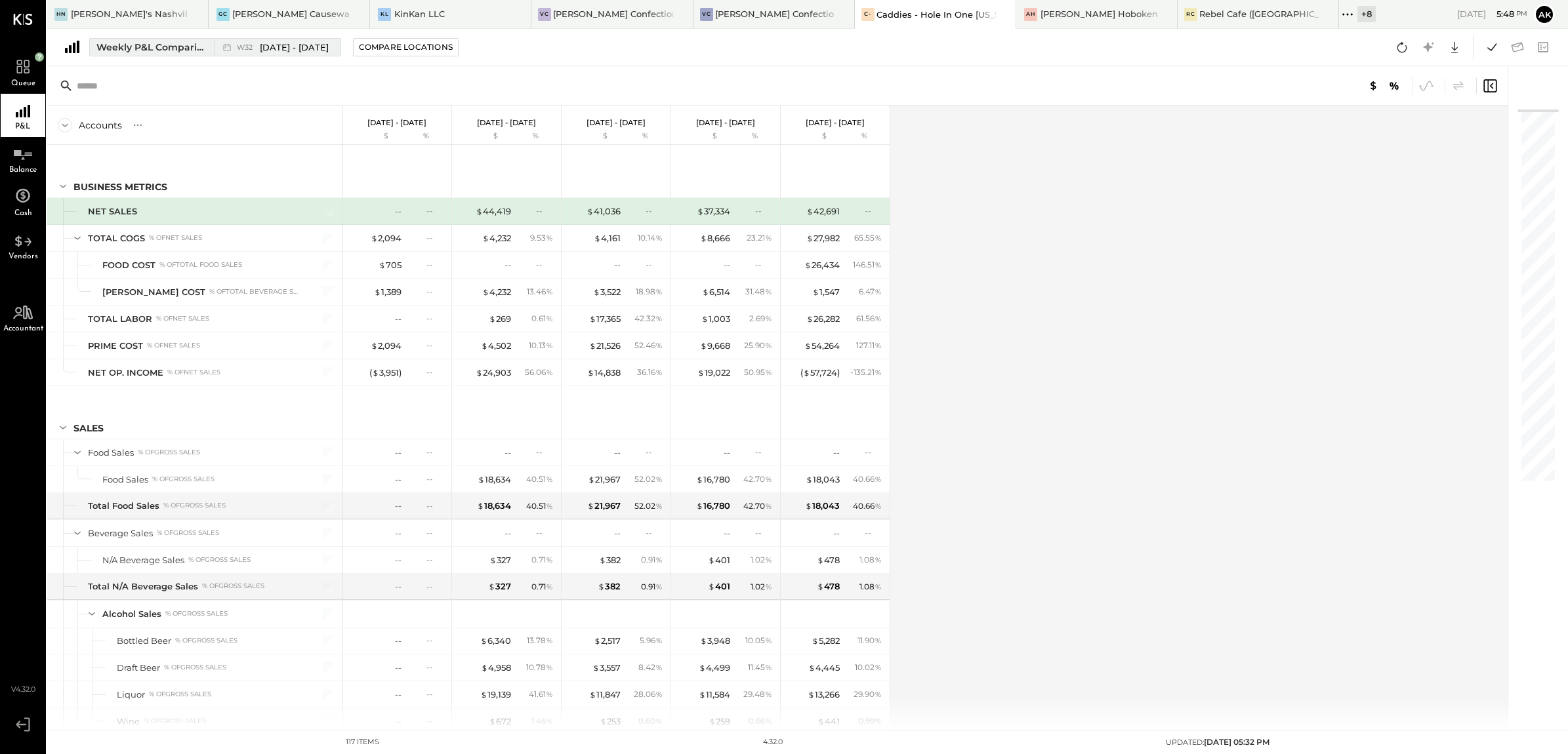
click at [202, 49] on div "Weekly P&L Comparison" at bounding box center [151, 47] width 110 height 13
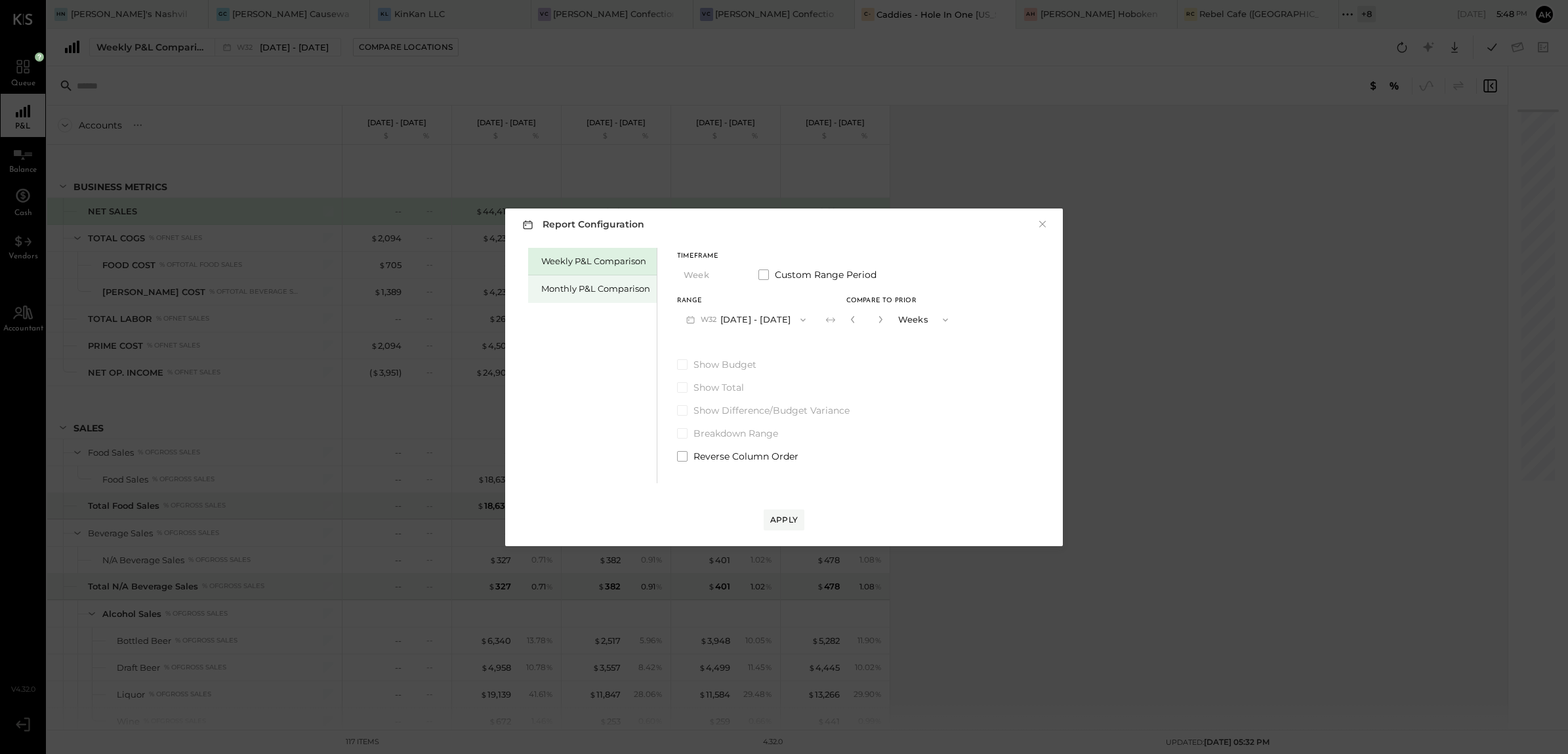
click at [577, 293] on div "Monthly P&L Comparison" at bounding box center [595, 288] width 109 height 12
click at [846, 317] on div "Compare" at bounding box center [851, 319] width 42 height 12
click at [877, 319] on icon "button" at bounding box center [881, 319] width 8 height 8
click at [877, 320] on icon "button" at bounding box center [881, 319] width 8 height 8
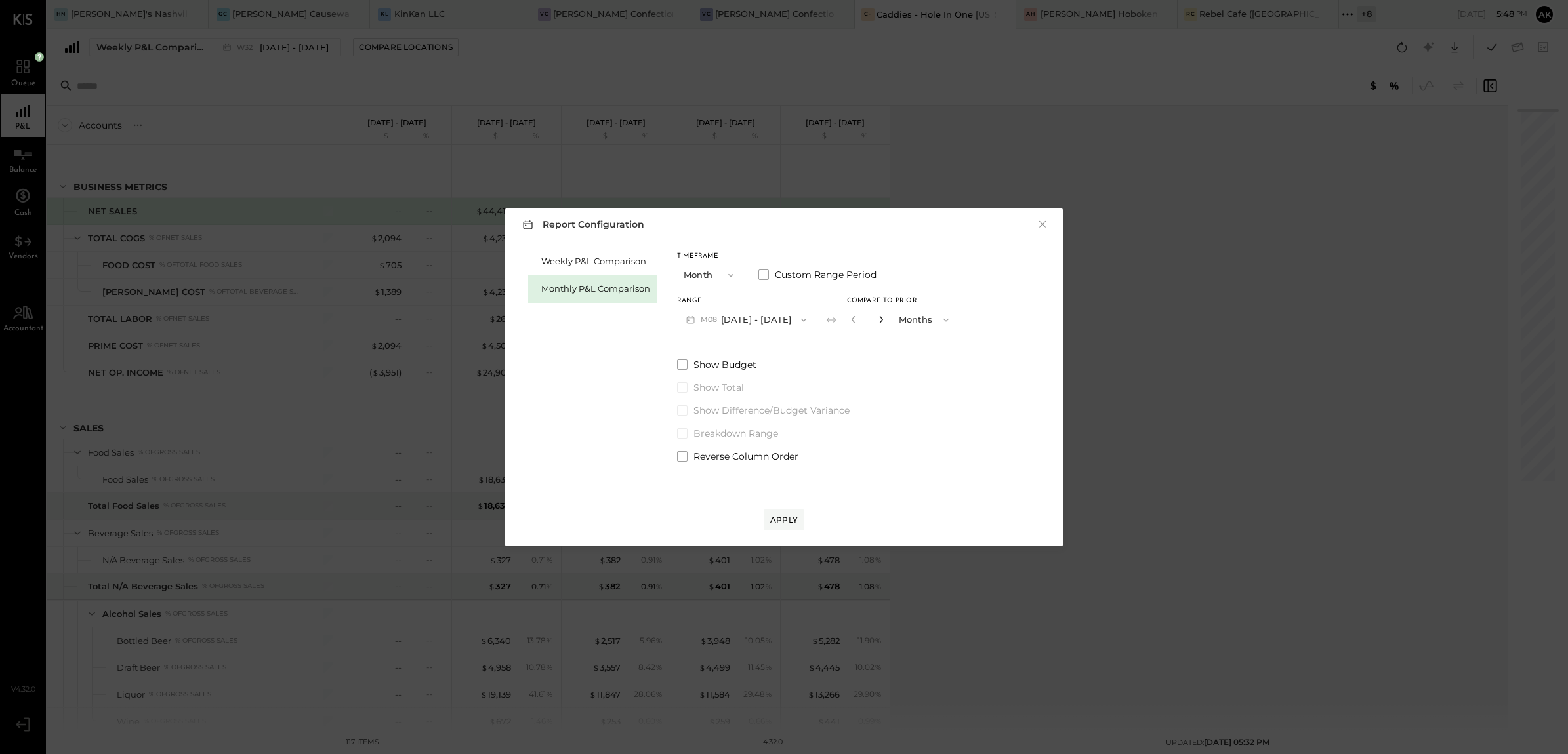
click at [877, 320] on icon "button" at bounding box center [881, 319] width 8 height 8
type input "*"
click at [781, 514] on div "Apply" at bounding box center [784, 520] width 28 height 12
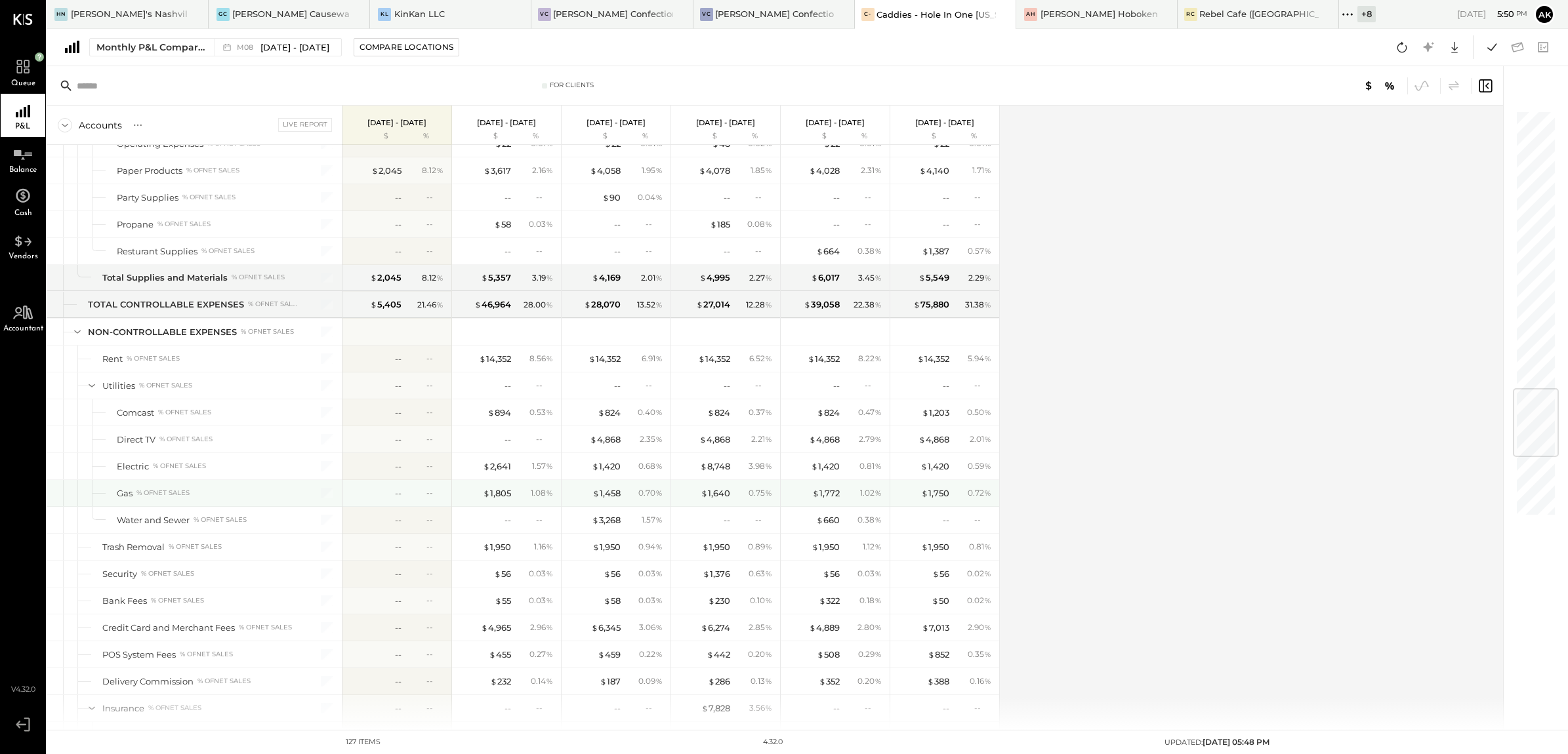
scroll to position [2460, 0]
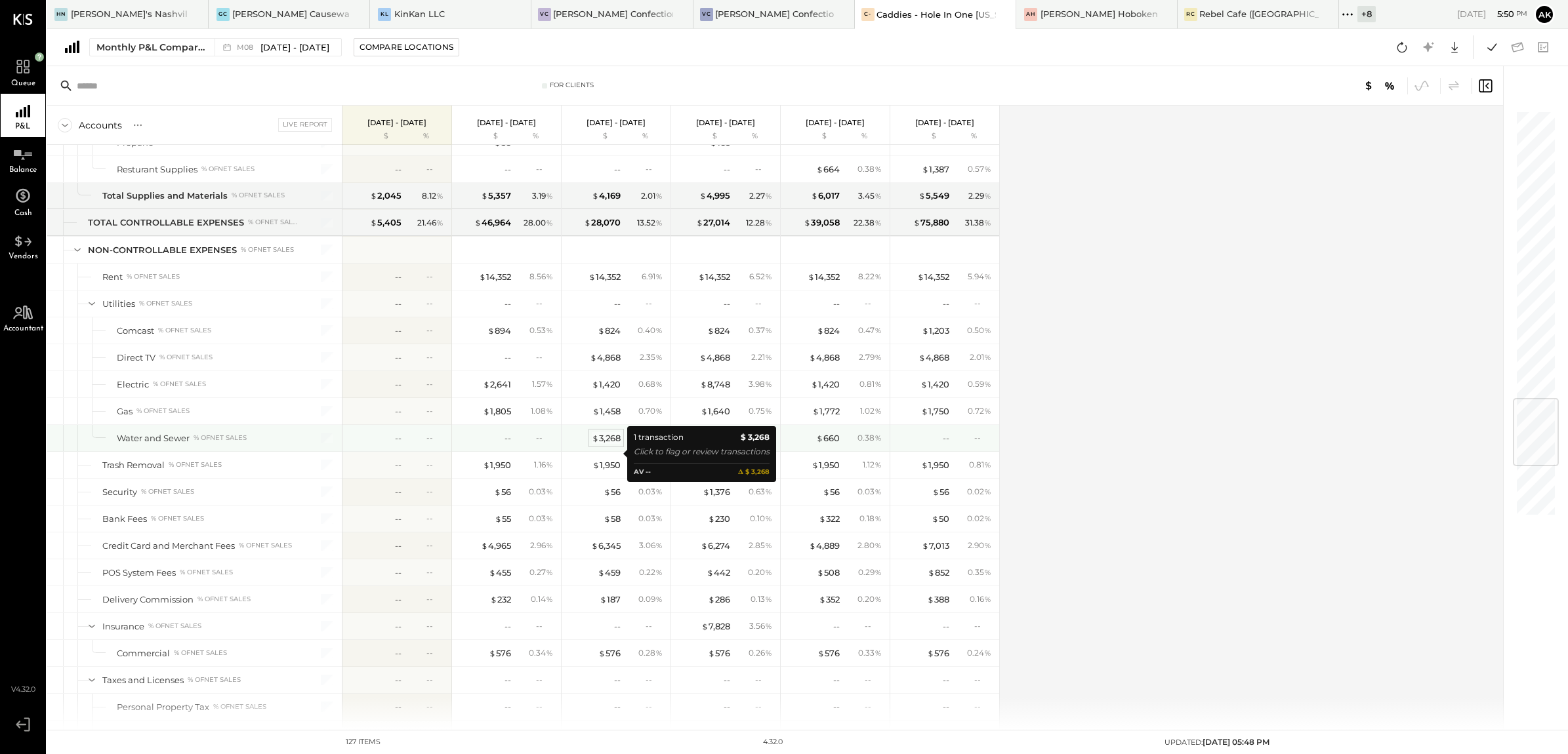
click at [608, 445] on div "$ 3,268" at bounding box center [606, 438] width 29 height 12
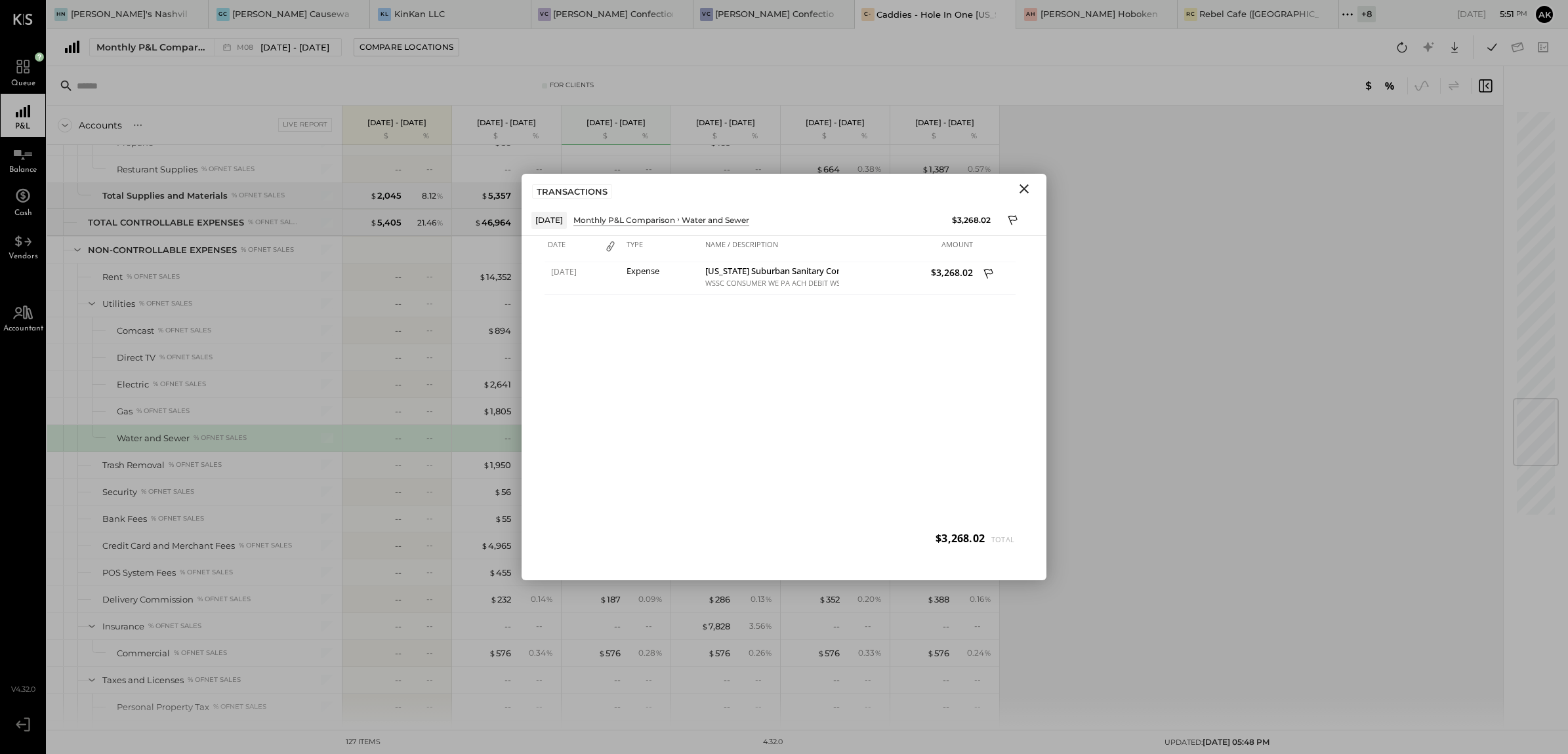
click at [1025, 191] on icon "Close" at bounding box center [1024, 188] width 15 height 15
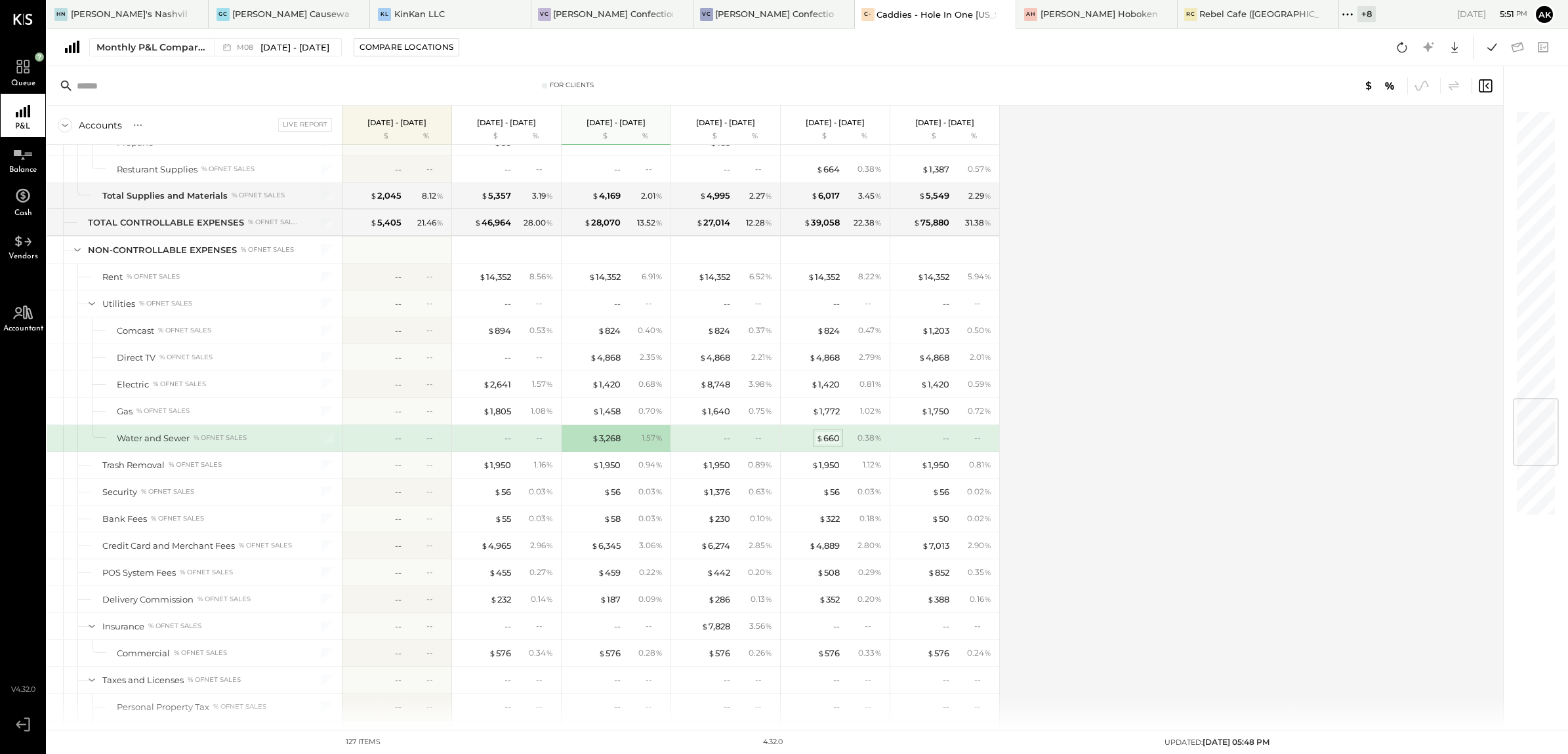
click at [832, 445] on div "$ 660" at bounding box center [827, 438] width 24 height 12
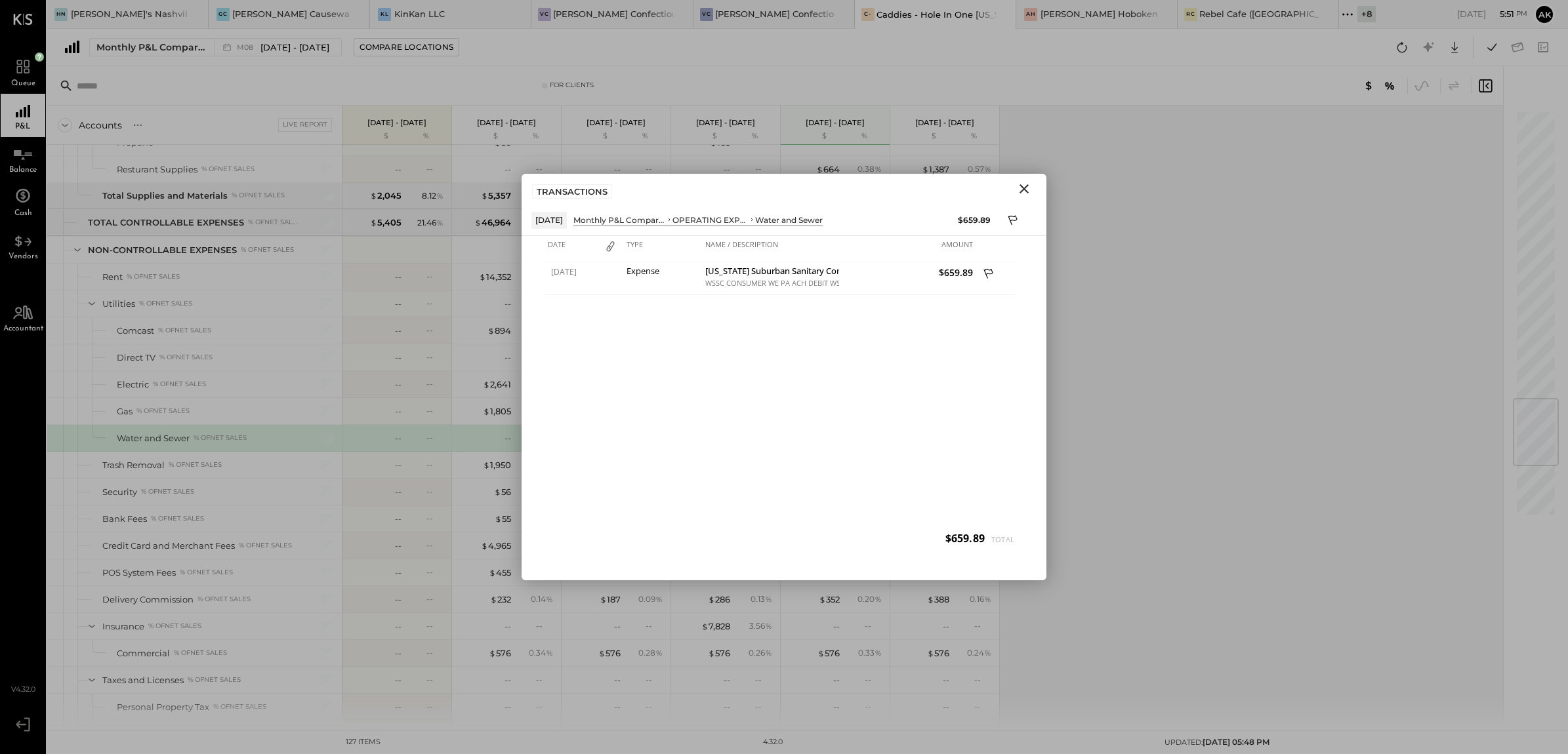
click at [1025, 194] on icon "Close" at bounding box center [1024, 188] width 15 height 15
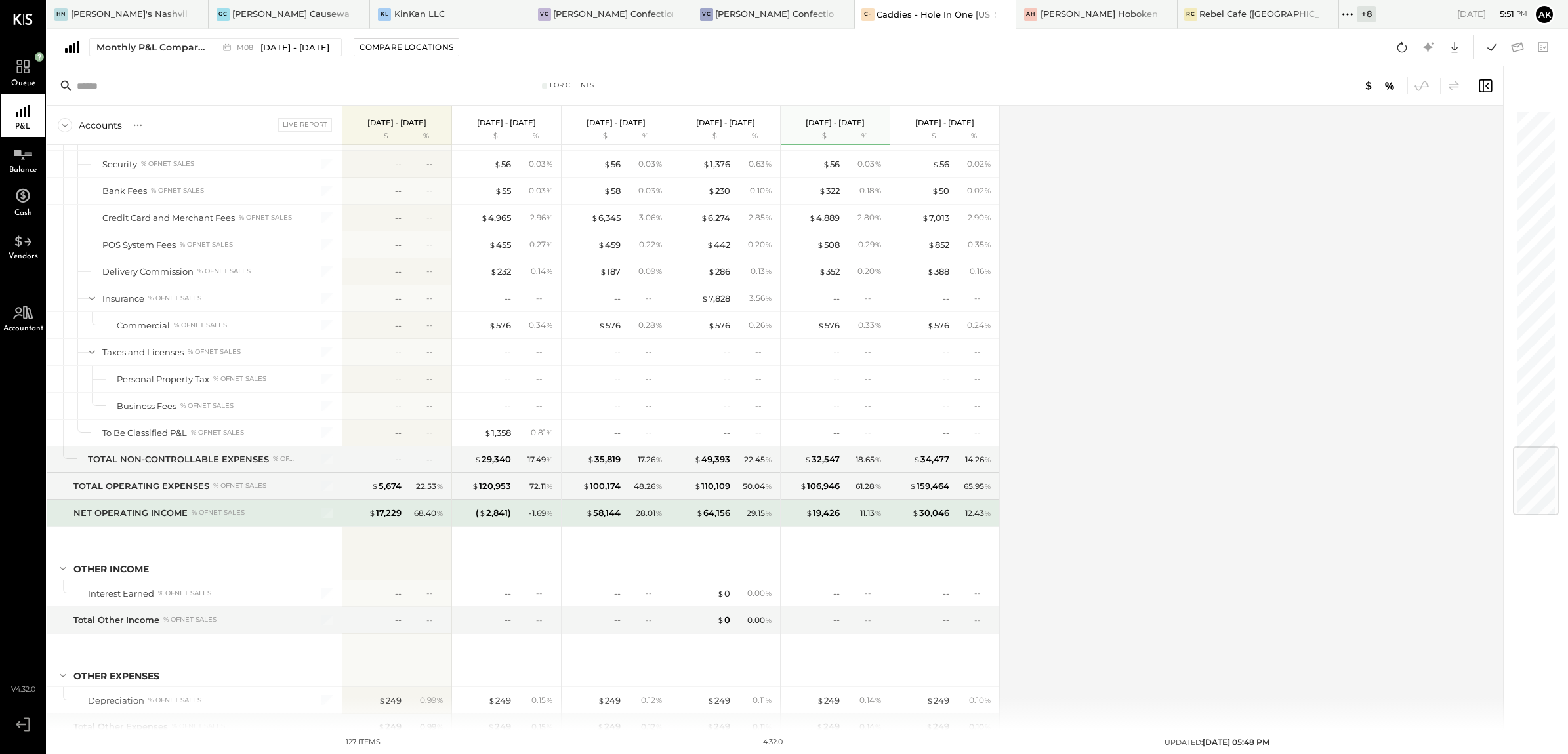
scroll to position [2877, 0]
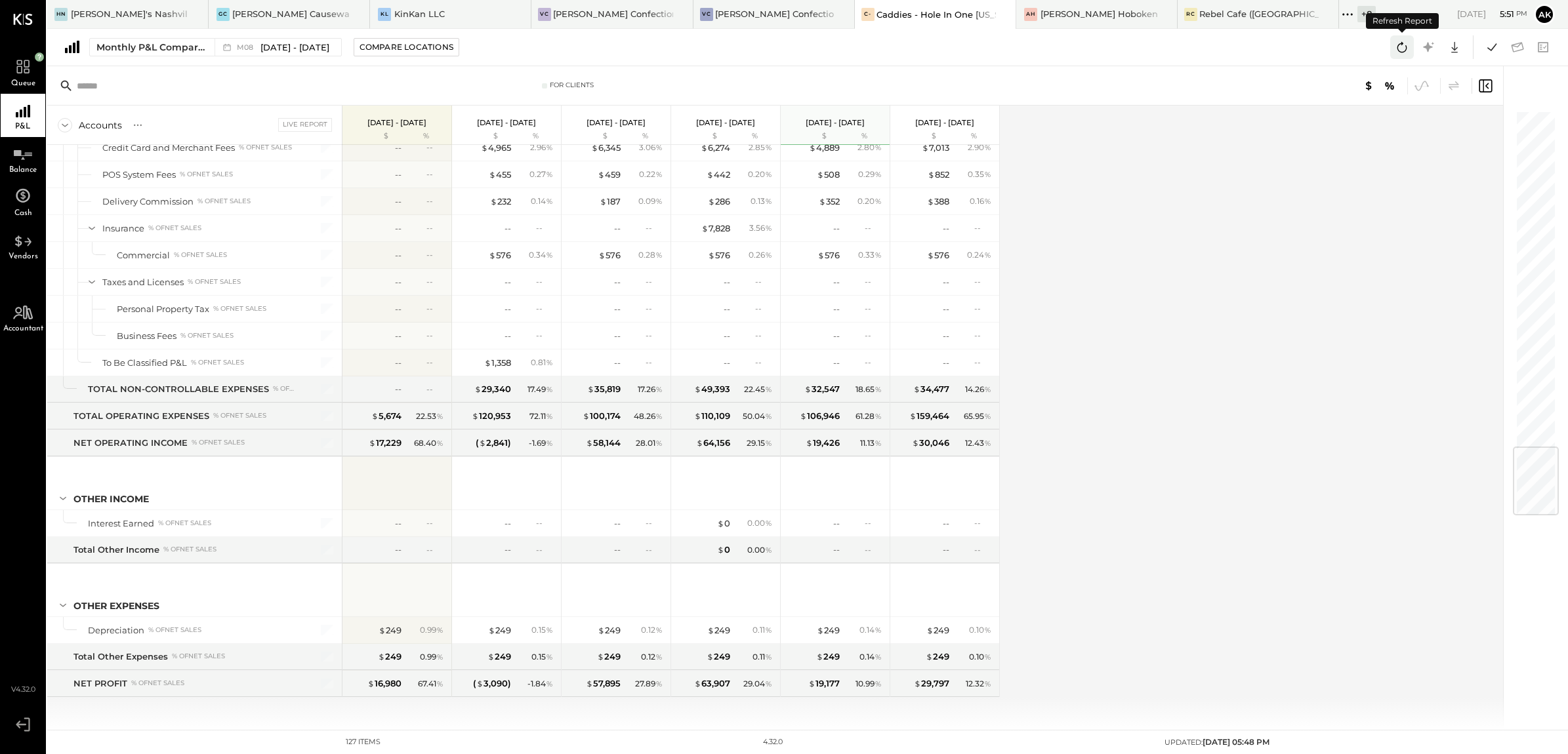
click at [1406, 53] on icon at bounding box center [1402, 47] width 17 height 17
click at [1487, 47] on icon at bounding box center [1492, 47] width 10 height 8
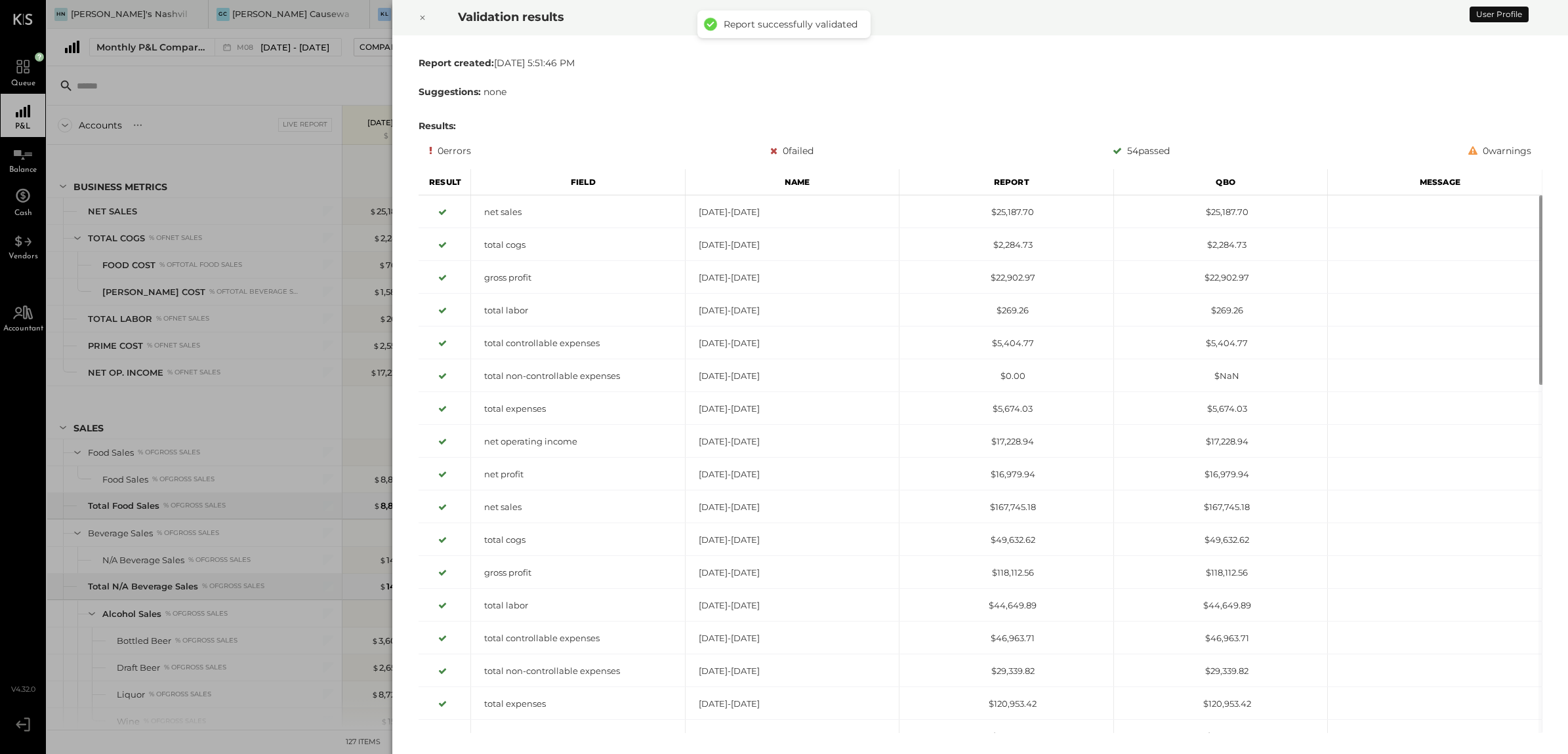
scroll to position [2463, 0]
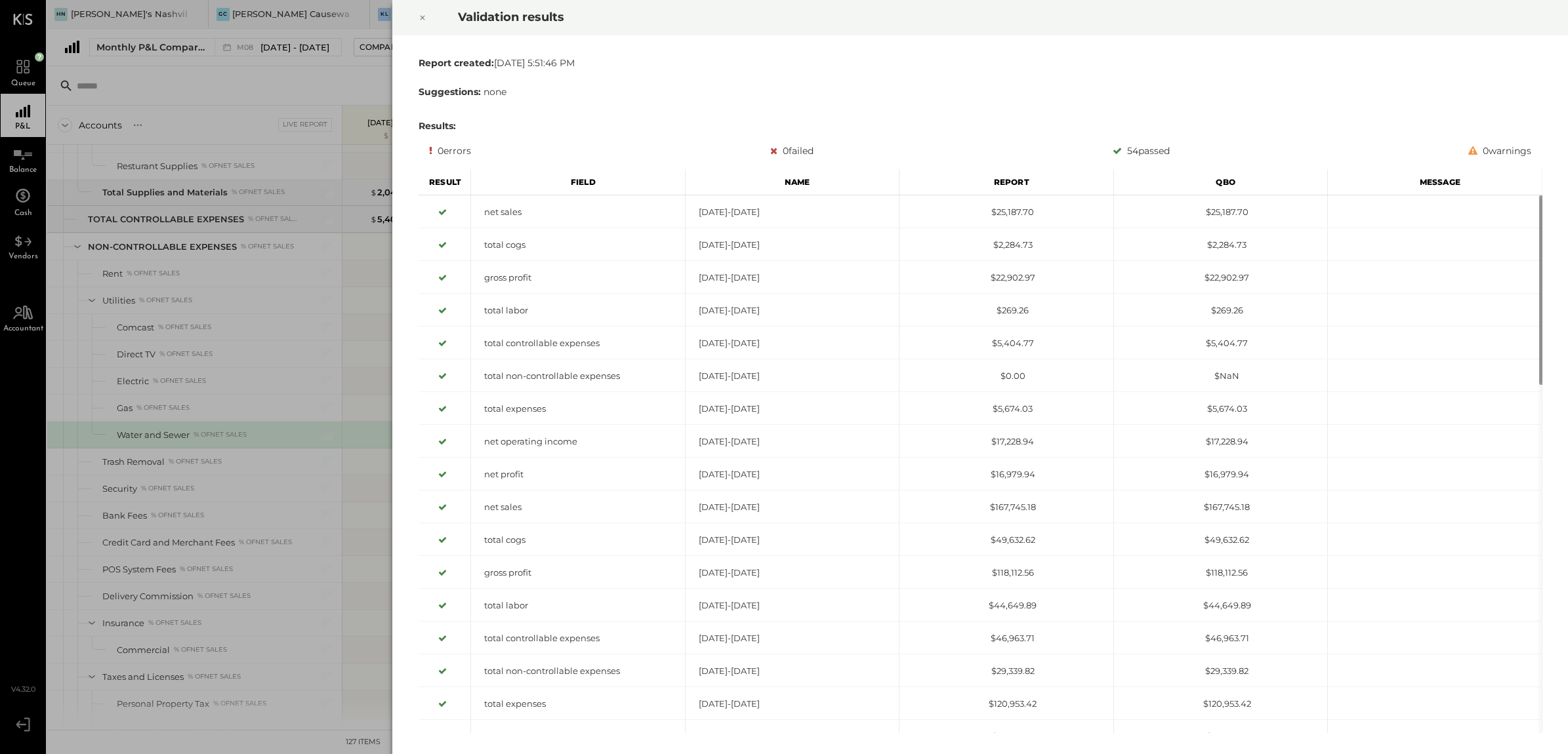
click at [425, 14] on icon at bounding box center [423, 17] width 8 height 15
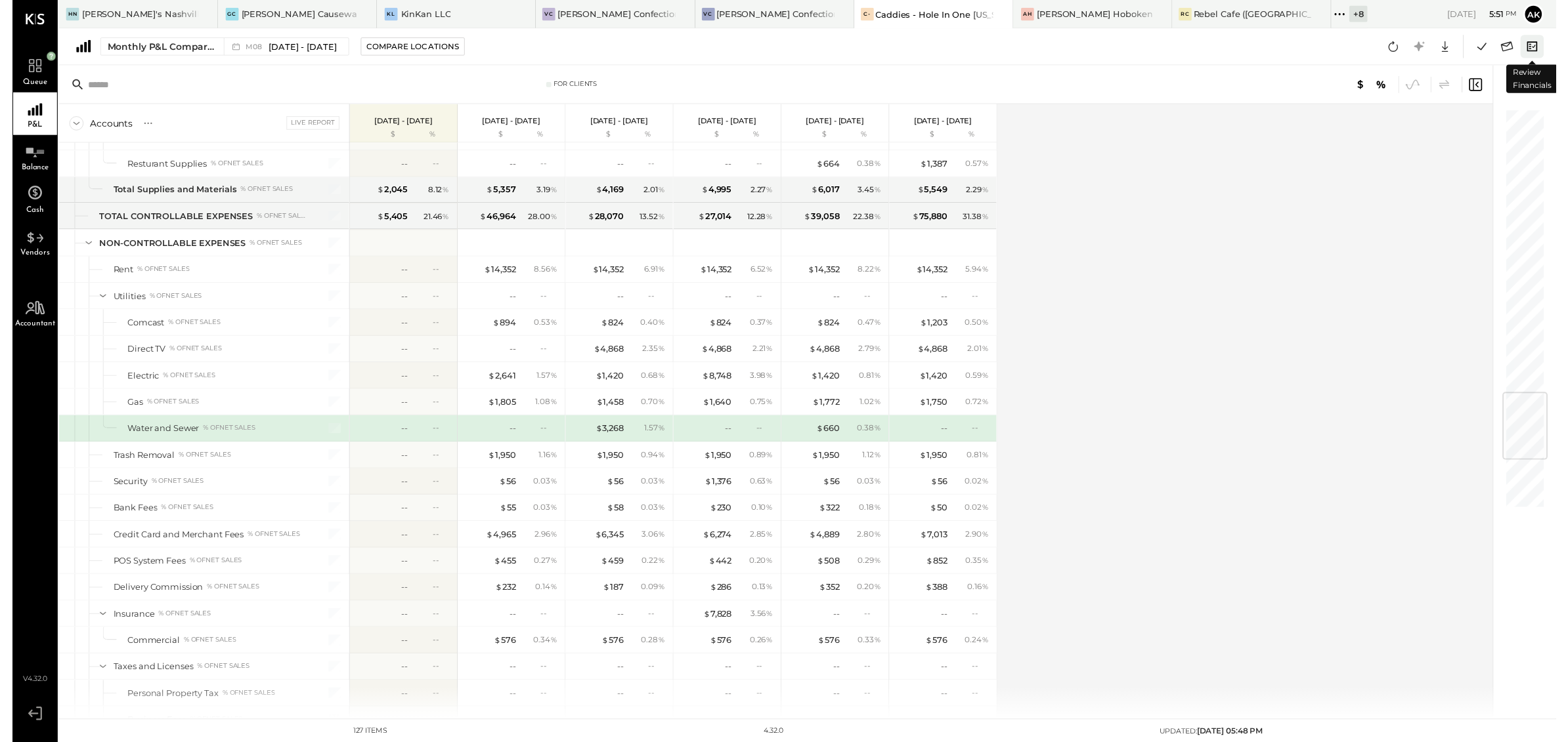
click at [1547, 49] on icon at bounding box center [1544, 47] width 17 height 17
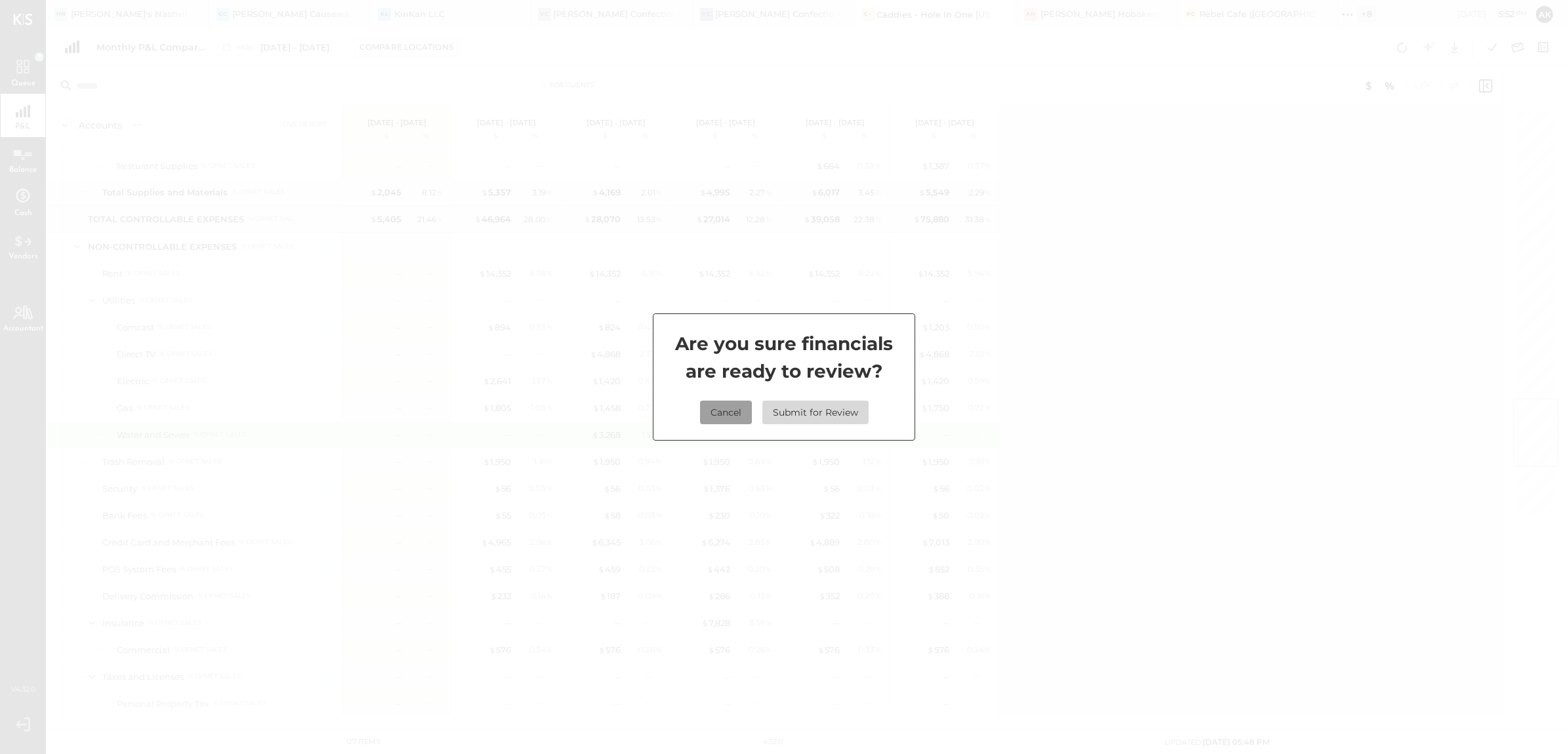
click at [730, 411] on button "Cancel" at bounding box center [726, 412] width 52 height 24
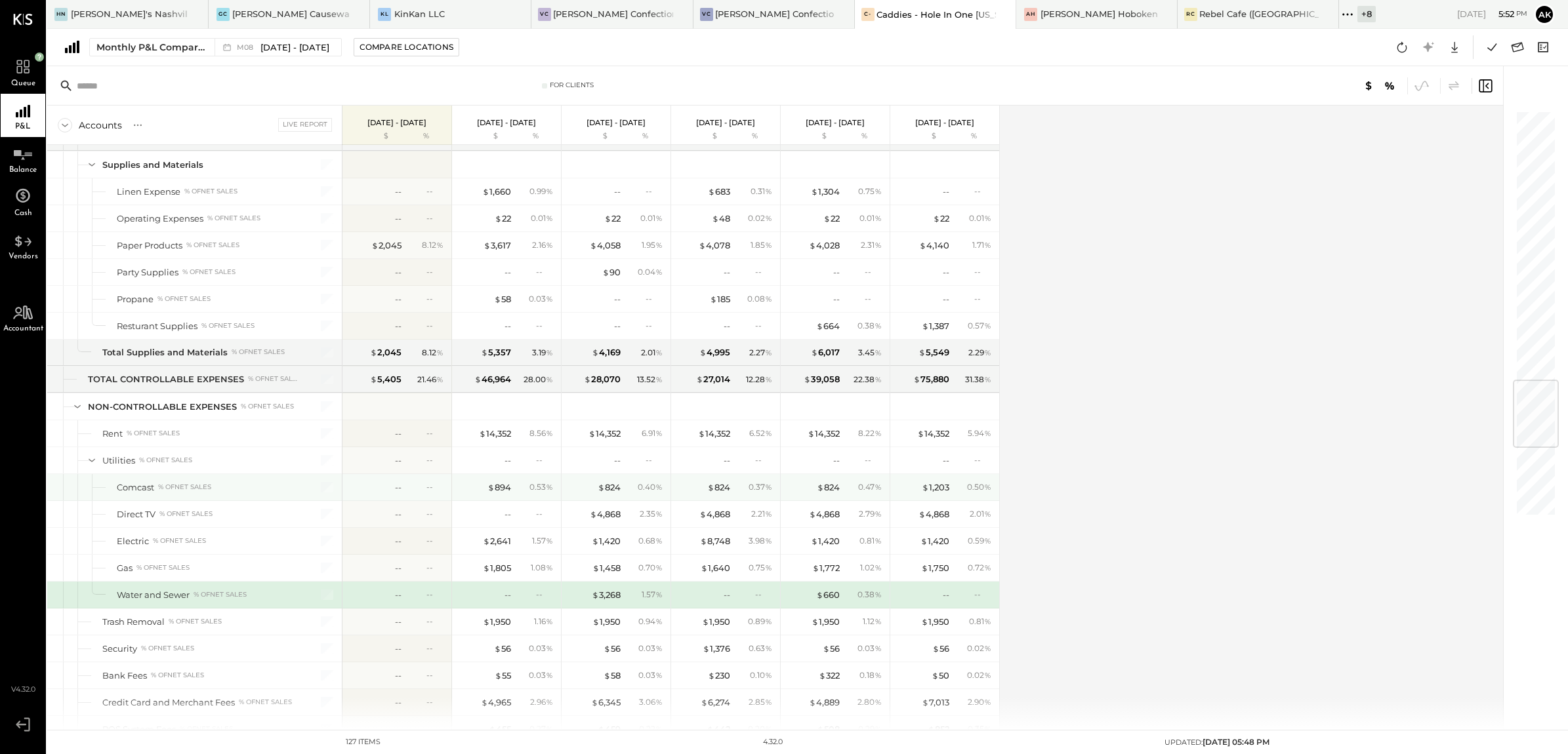
scroll to position [1811, 0]
